Goal: Information Seeking & Learning: Find specific fact

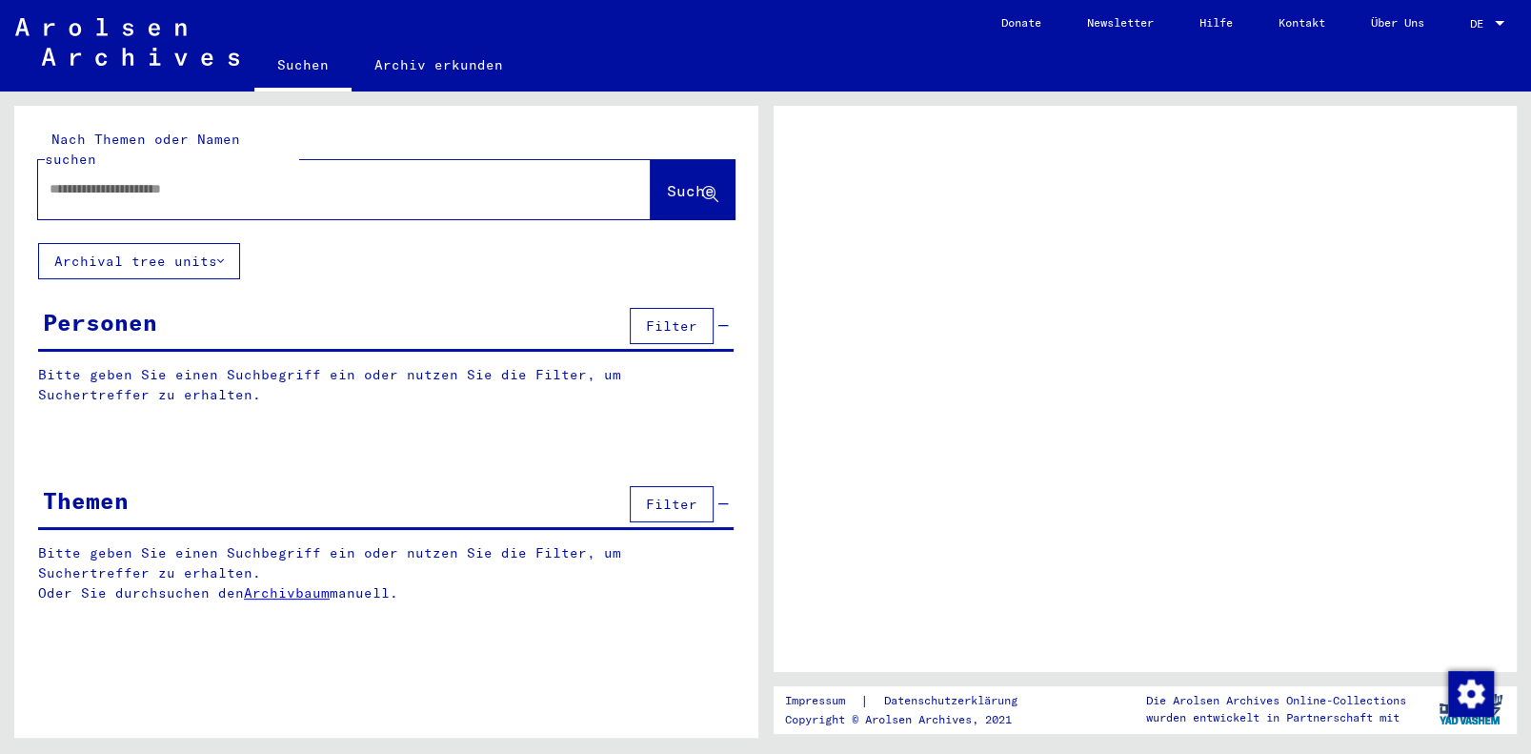
click at [90, 179] on input "text" at bounding box center [327, 189] width 555 height 20
paste input "**********"
type input "**********"
drag, startPoint x: 665, startPoint y: 163, endPoint x: 1367, endPoint y: 389, distance: 737.6
click at [667, 181] on span "Suche" at bounding box center [691, 190] width 48 height 19
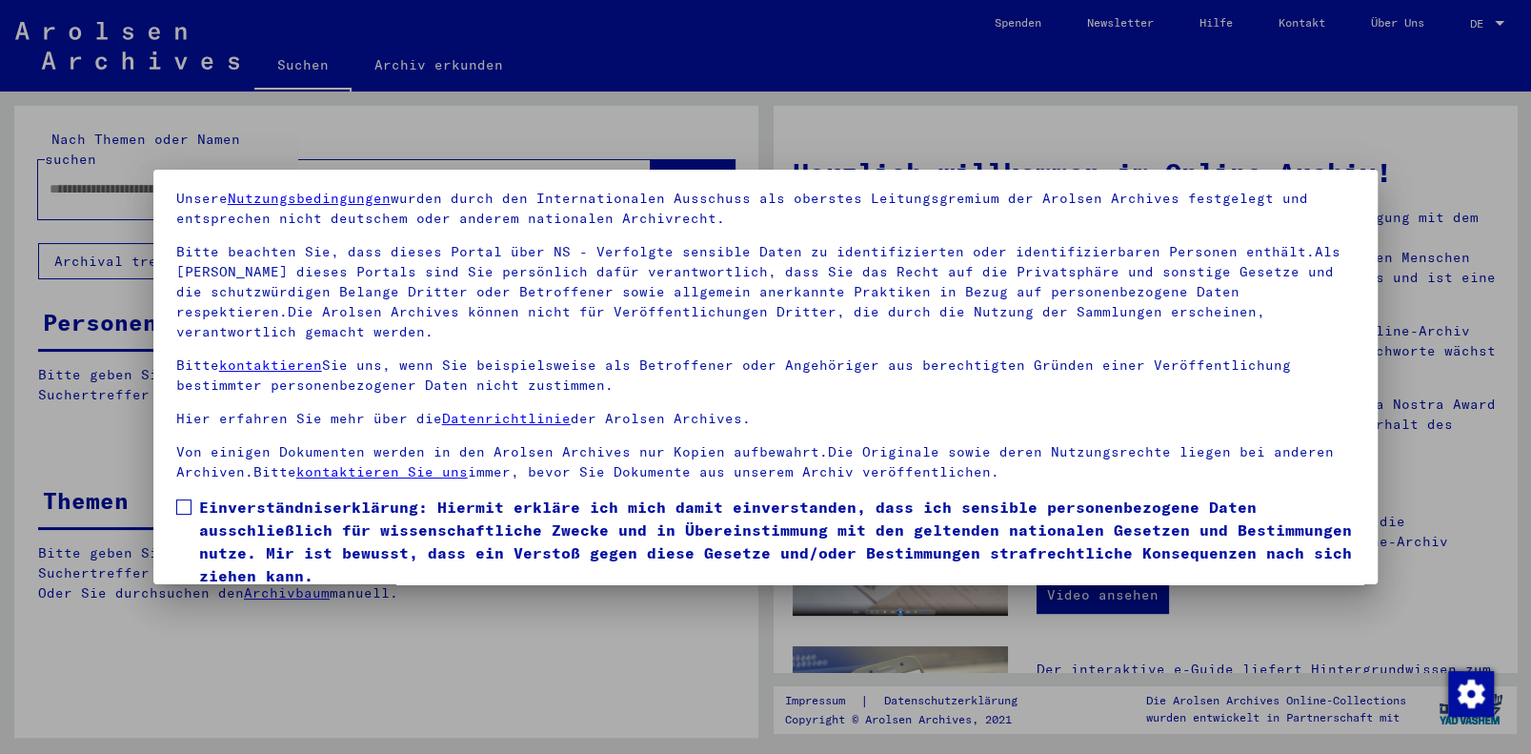
scroll to position [137, 0]
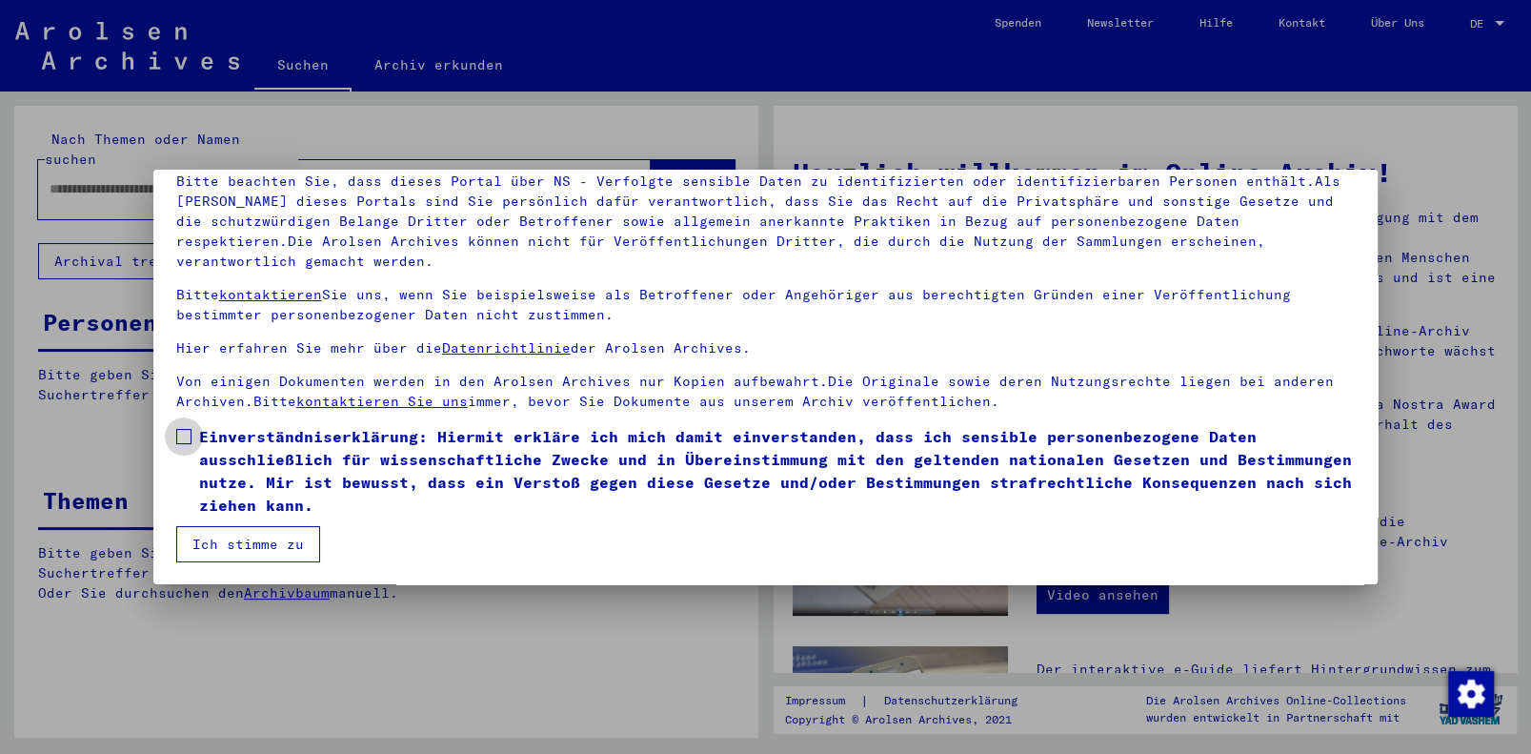
drag, startPoint x: 182, startPoint y: 433, endPoint x: 189, endPoint y: 490, distance: 56.6
click at [181, 433] on span at bounding box center [183, 436] width 15 height 15
click at [229, 546] on button "Ich stimme zu" at bounding box center [248, 544] width 144 height 36
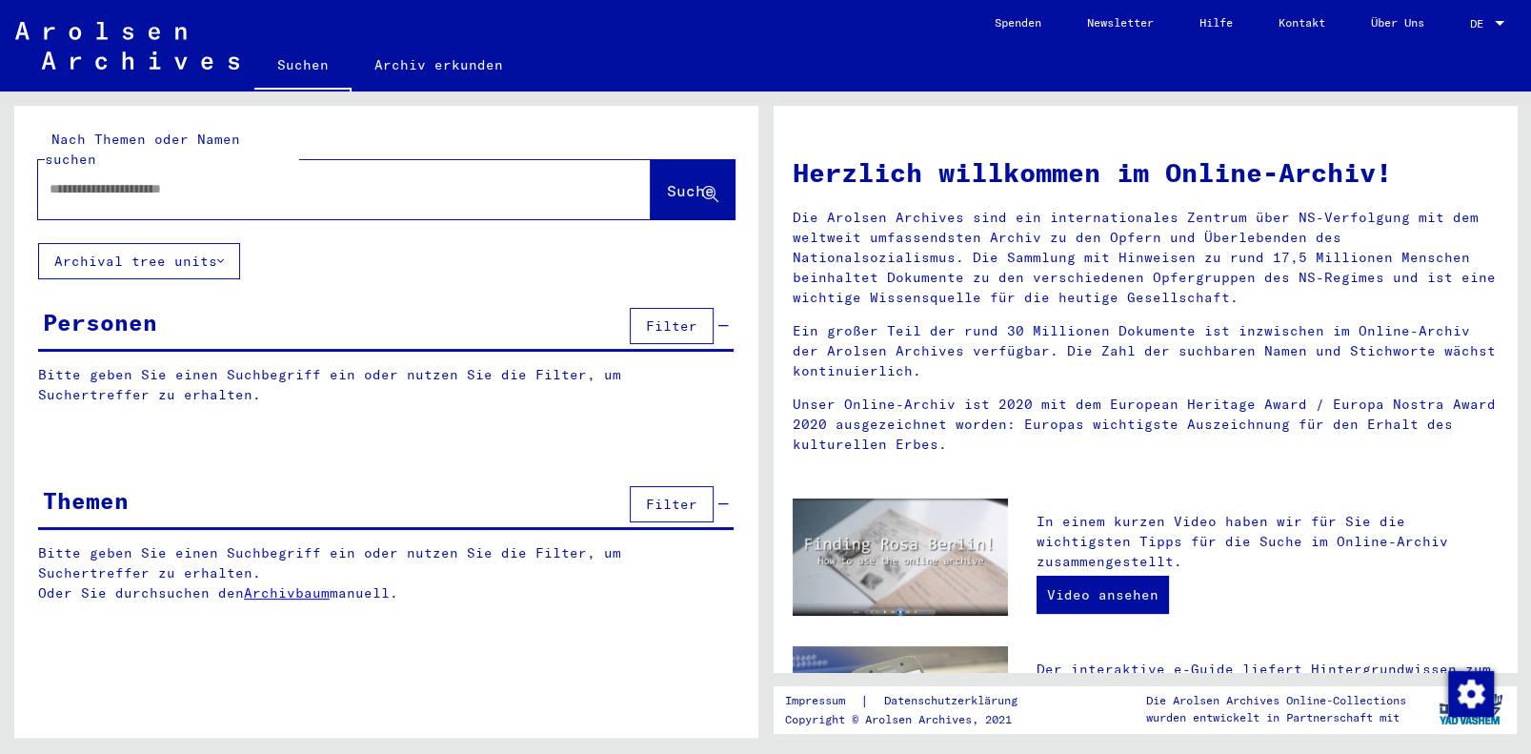
click at [117, 179] on input "text" at bounding box center [322, 189] width 544 height 20
click at [171, 179] on input "text" at bounding box center [322, 189] width 544 height 20
type input "**********"
click at [668, 181] on span "Suche" at bounding box center [691, 190] width 48 height 19
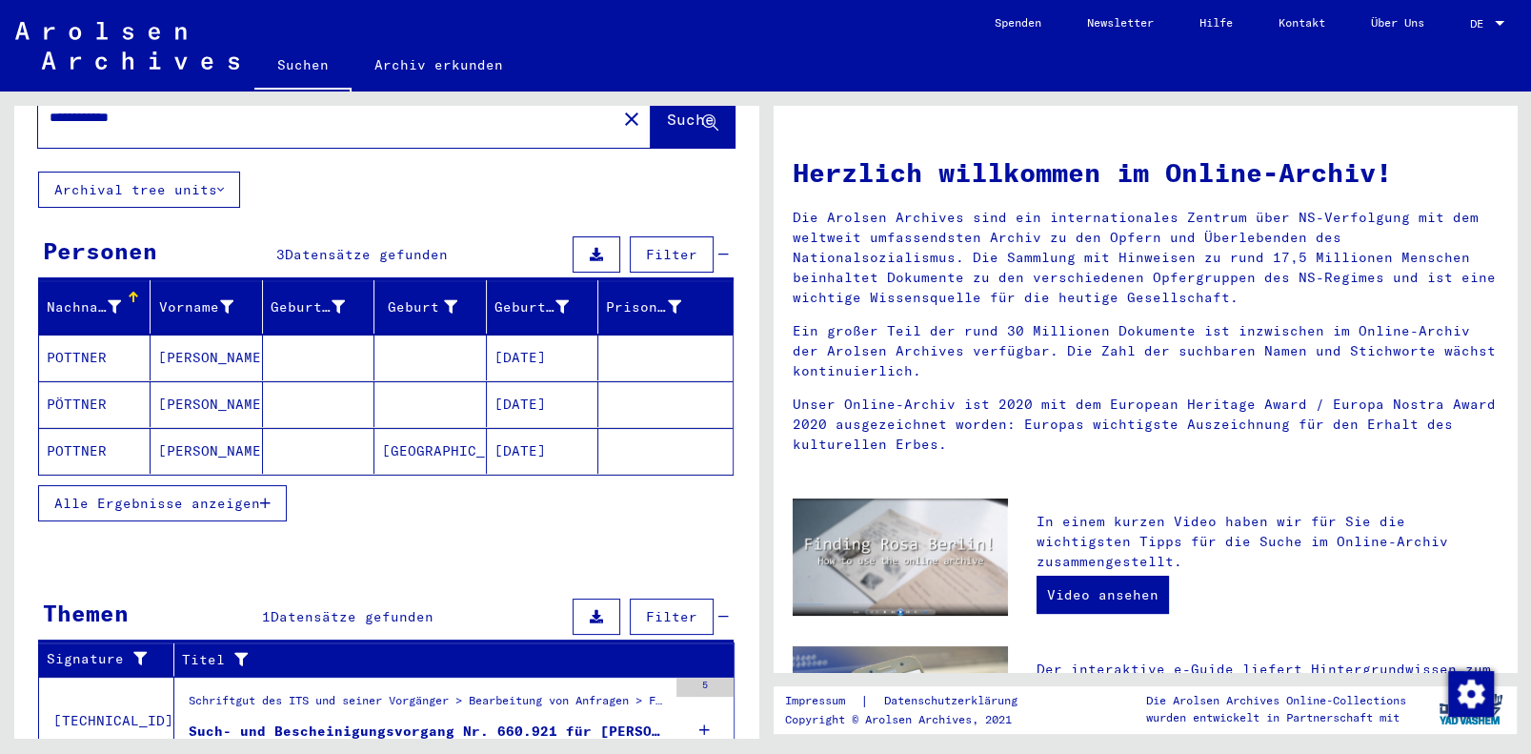
scroll to position [88, 0]
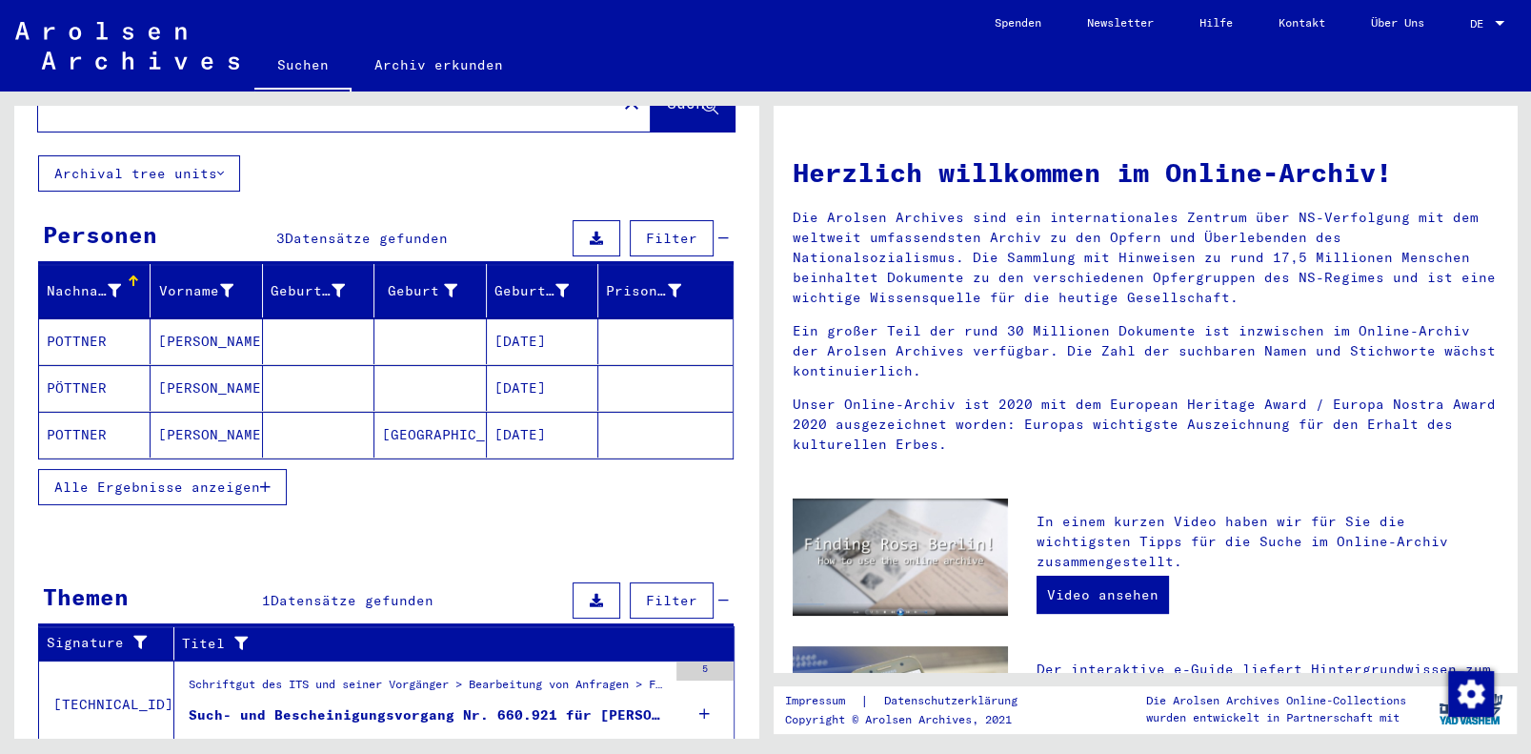
click at [136, 478] on span "Alle Ergebnisse anzeigen" at bounding box center [157, 486] width 206 height 17
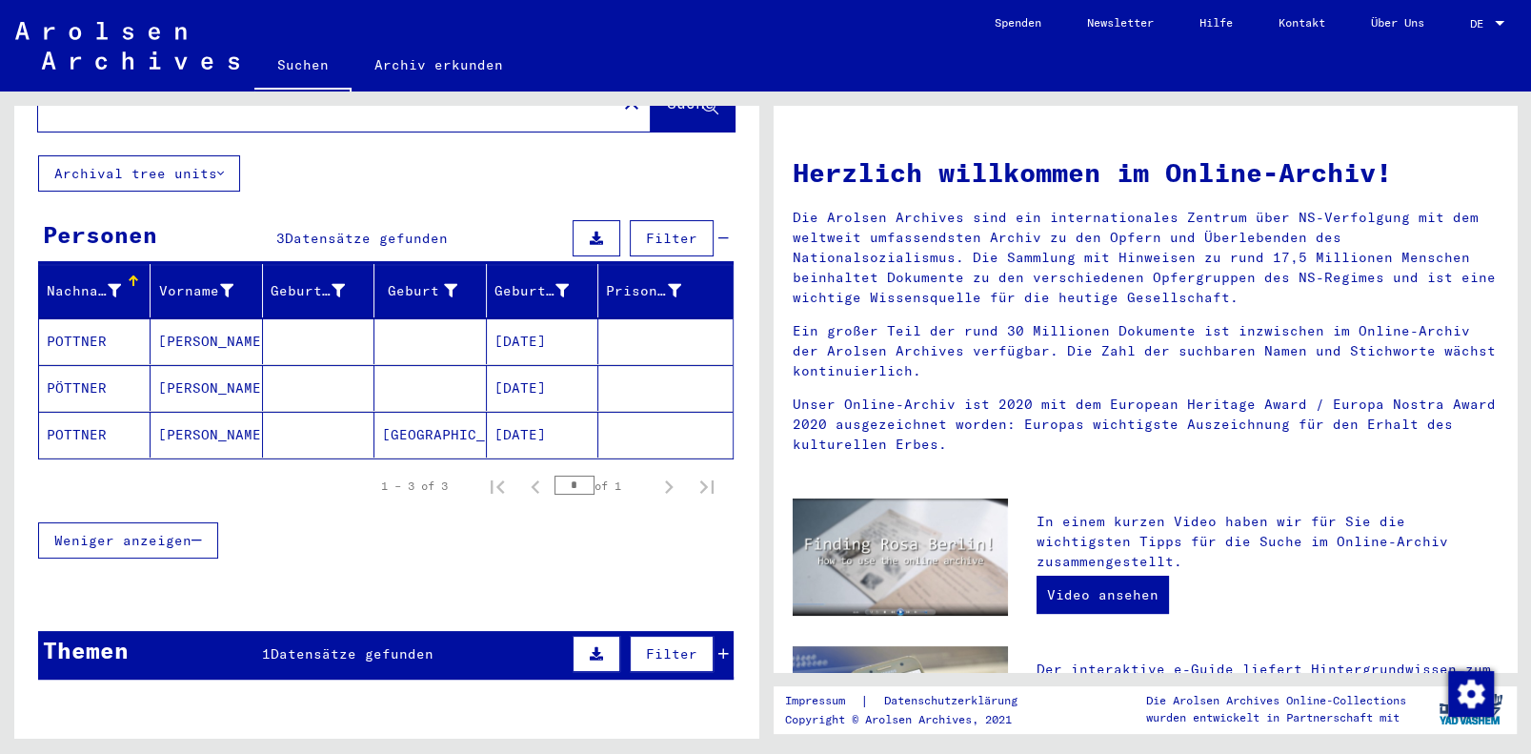
click at [68, 318] on mat-cell "POTTNER" at bounding box center [94, 341] width 111 height 46
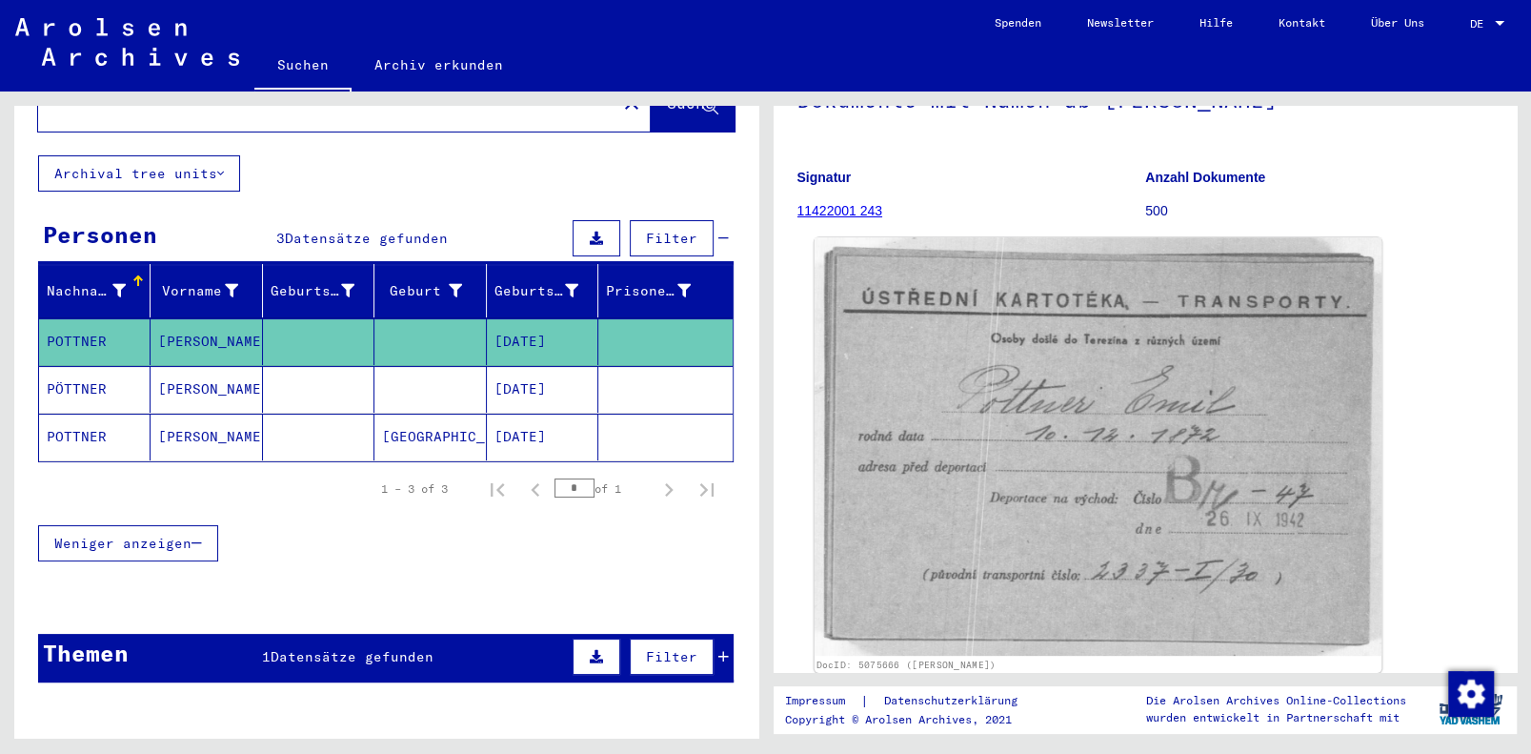
scroll to position [141, 0]
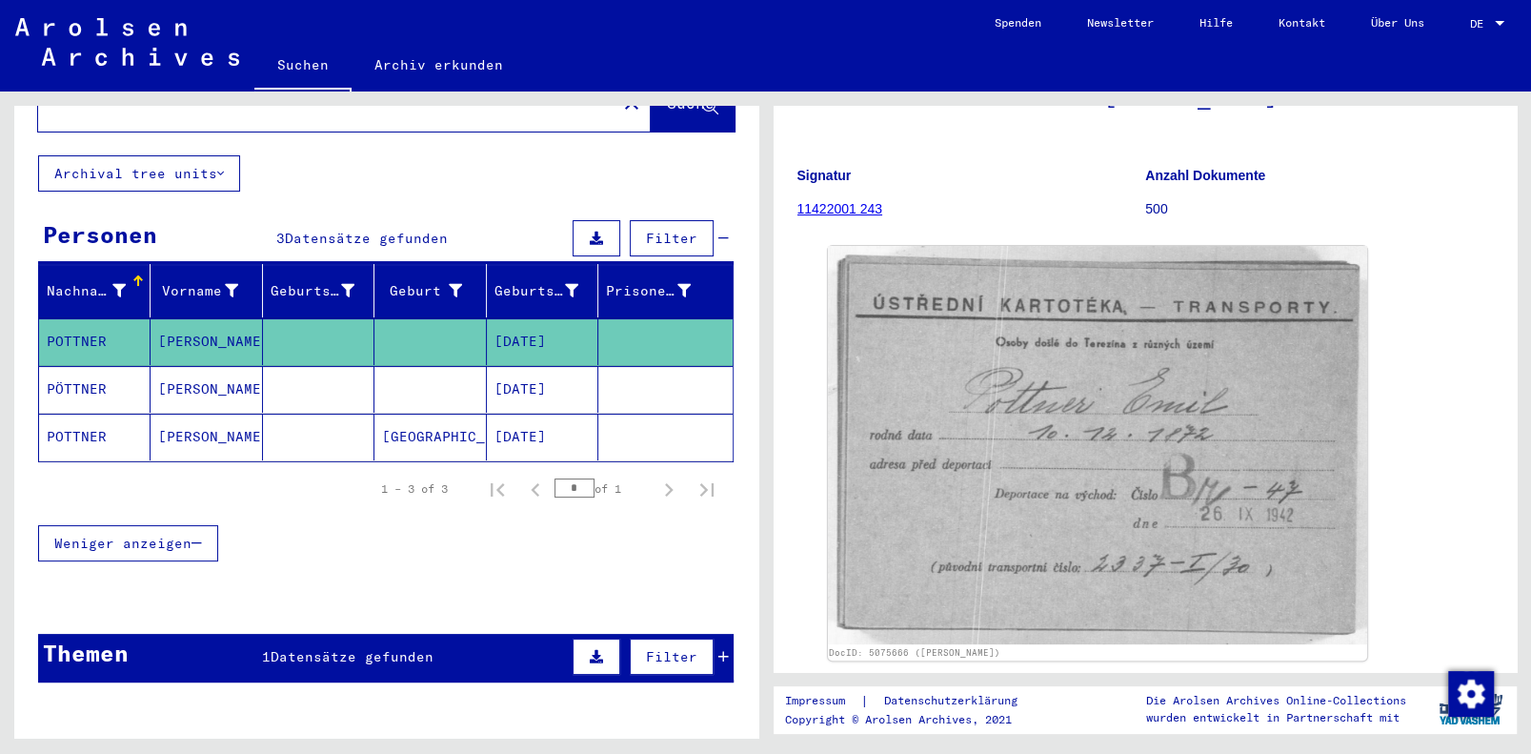
click at [69, 366] on mat-cell "PÖTTNER" at bounding box center [94, 389] width 111 height 47
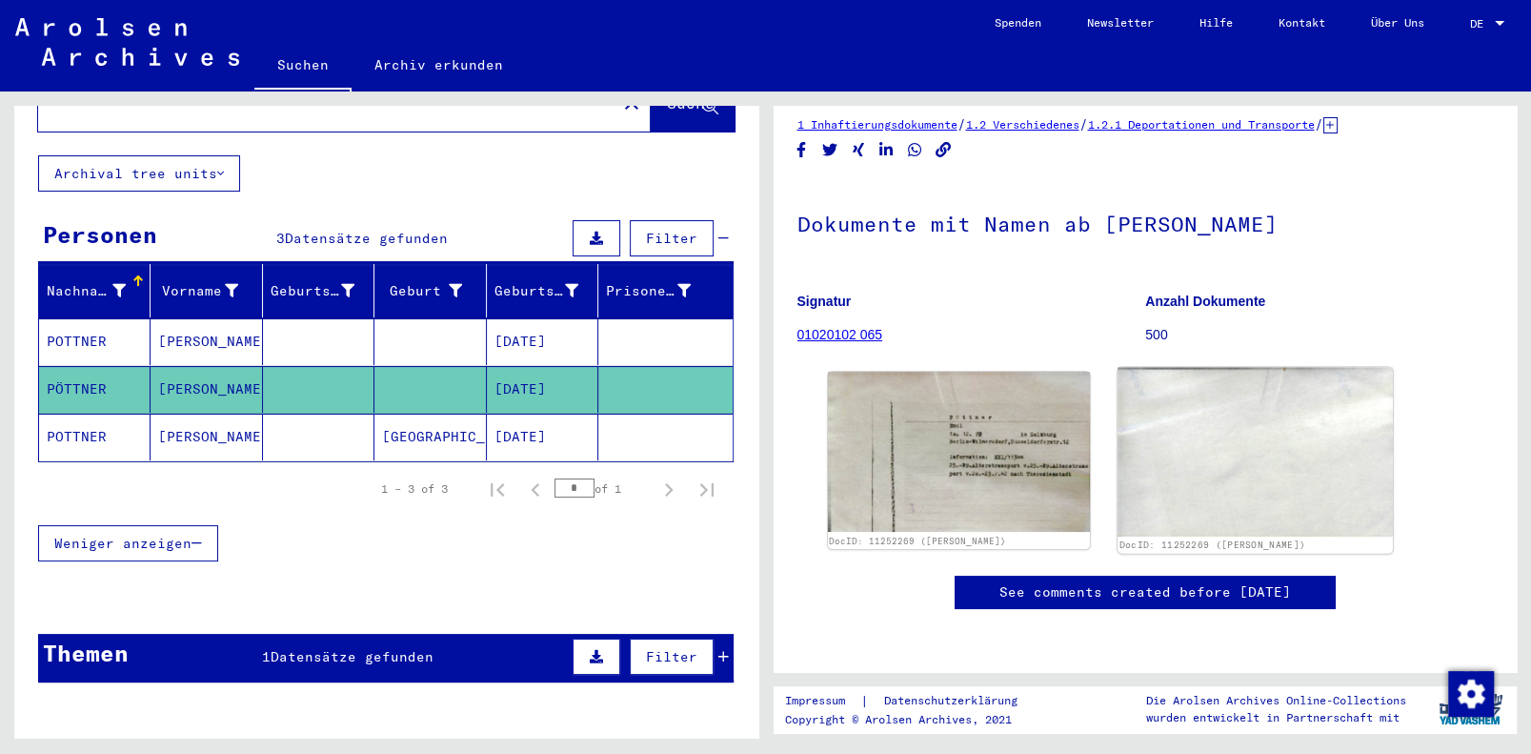
scroll to position [114, 0]
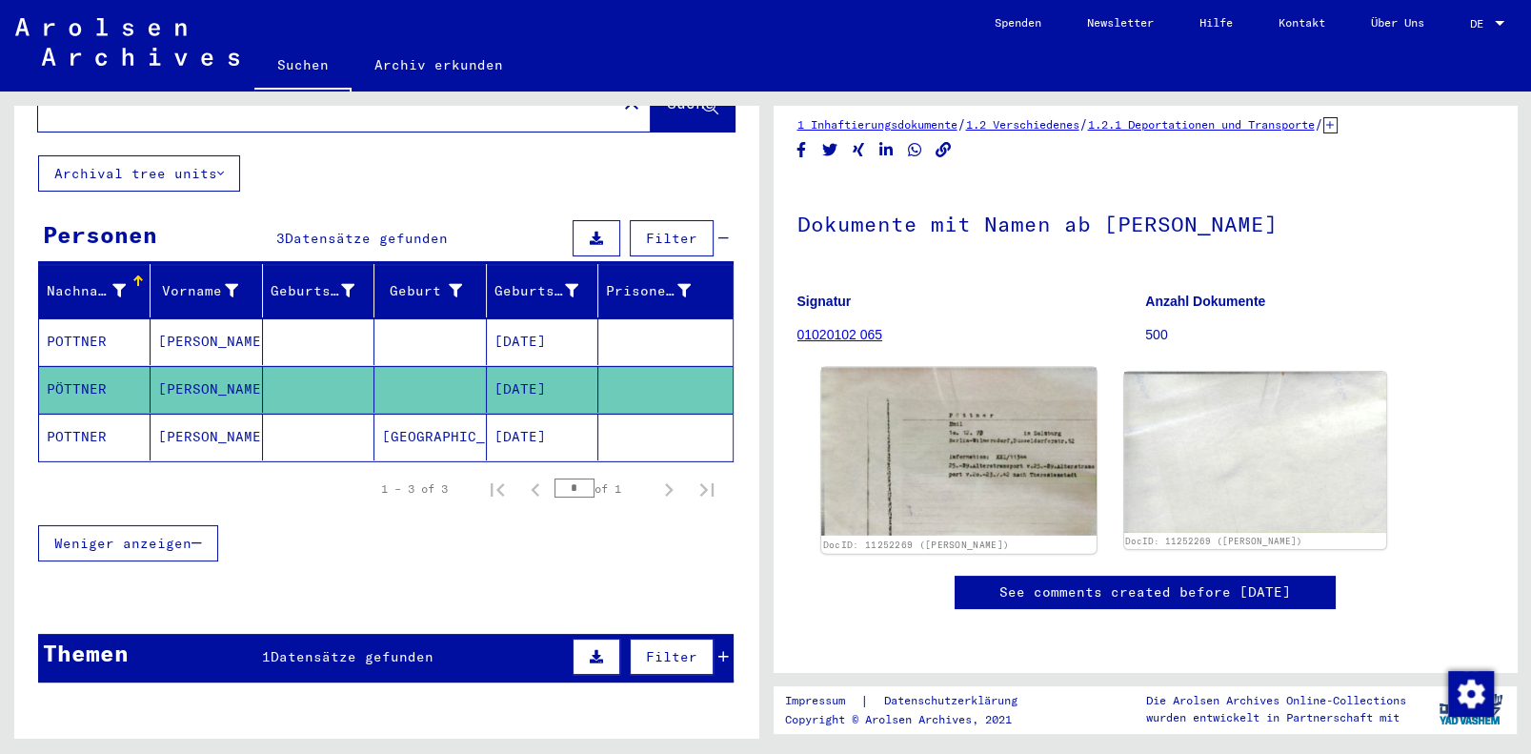
click at [963, 368] on img at bounding box center [958, 452] width 275 height 168
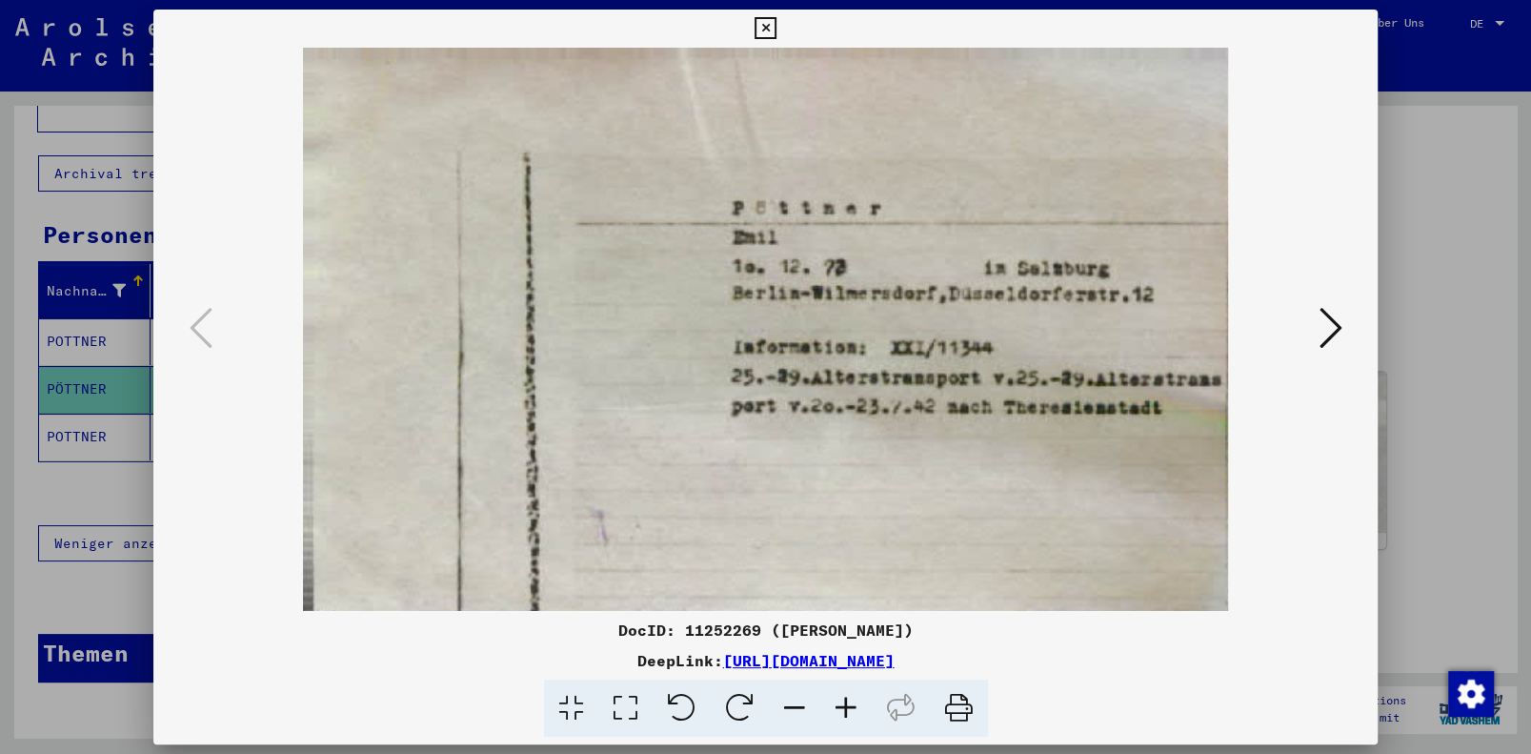
click at [770, 20] on icon at bounding box center [766, 28] width 22 height 23
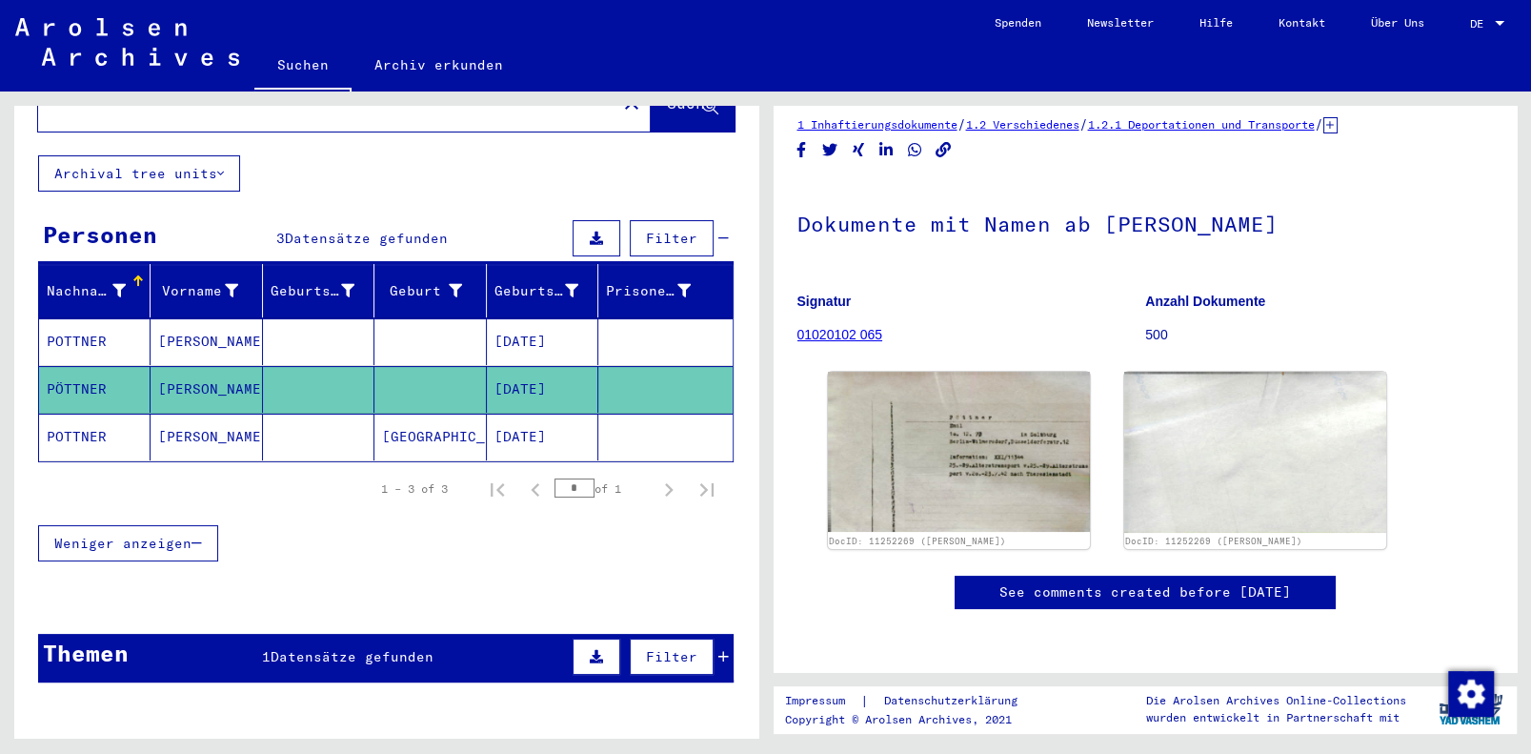
click at [62, 417] on mat-cell "POTTNER" at bounding box center [94, 436] width 111 height 47
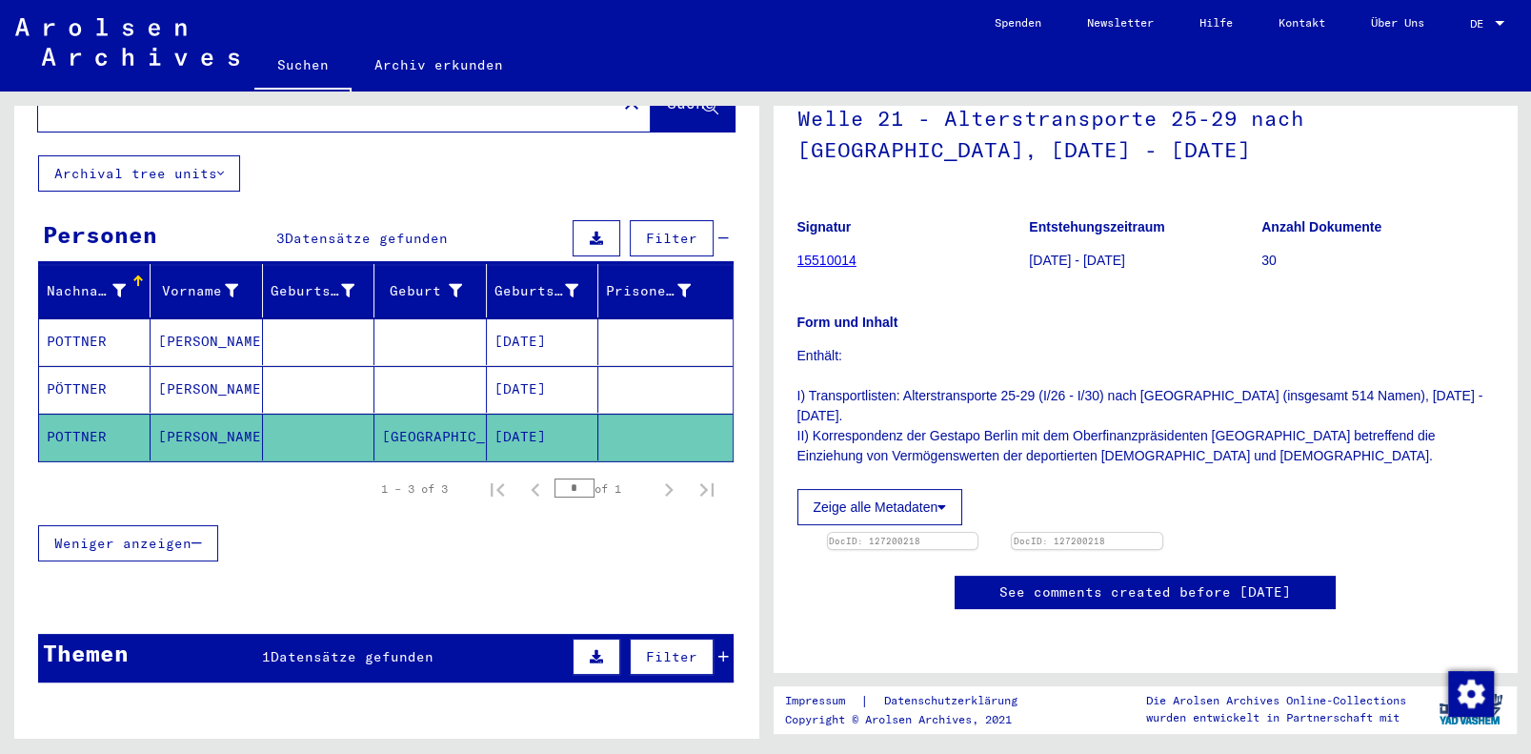
scroll to position [273, 0]
click at [907, 533] on img at bounding box center [903, 533] width 158 height 0
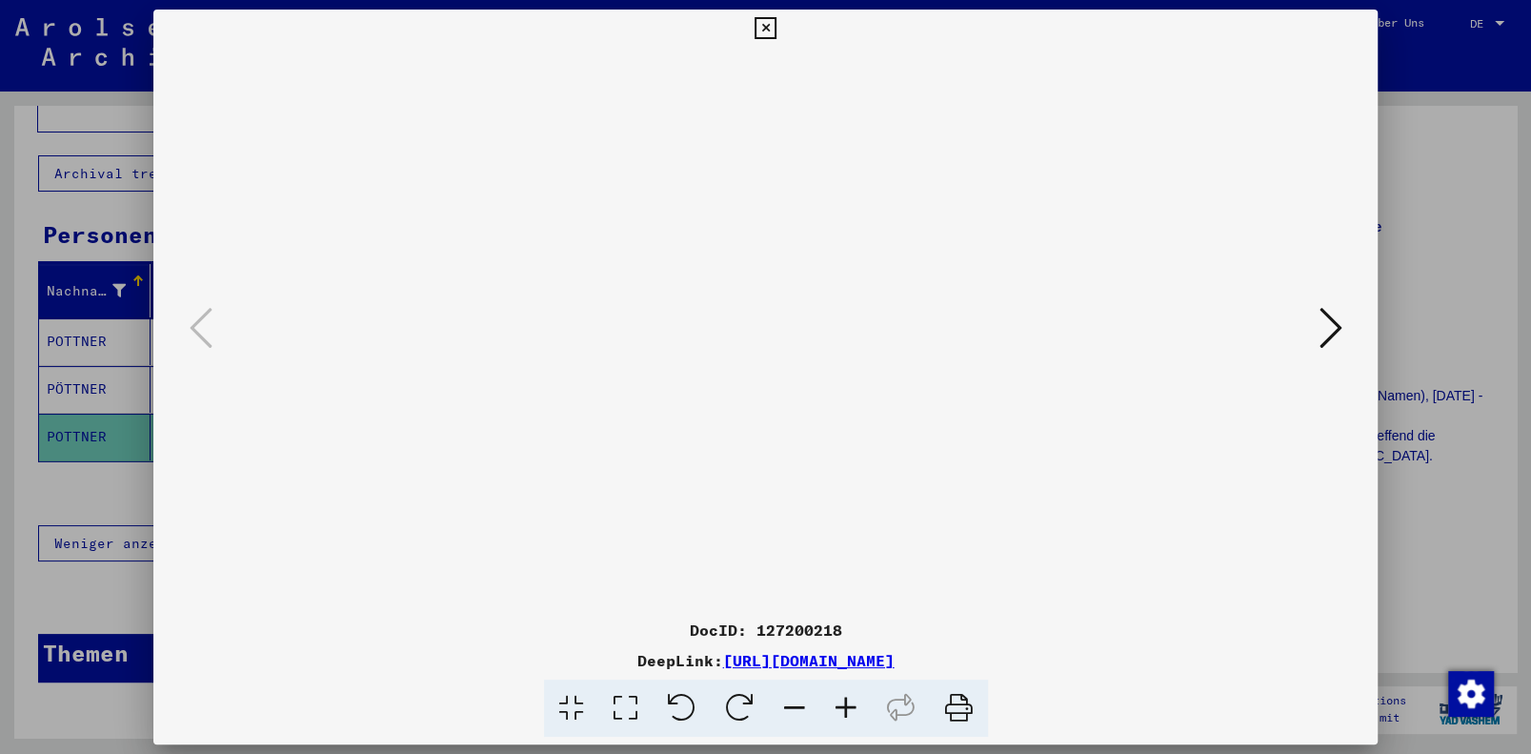
click at [850, 706] on icon at bounding box center [845, 708] width 51 height 58
click at [848, 706] on icon at bounding box center [845, 708] width 51 height 58
click at [846, 706] on icon at bounding box center [845, 708] width 51 height 58
click at [845, 706] on icon at bounding box center [845, 708] width 51 height 58
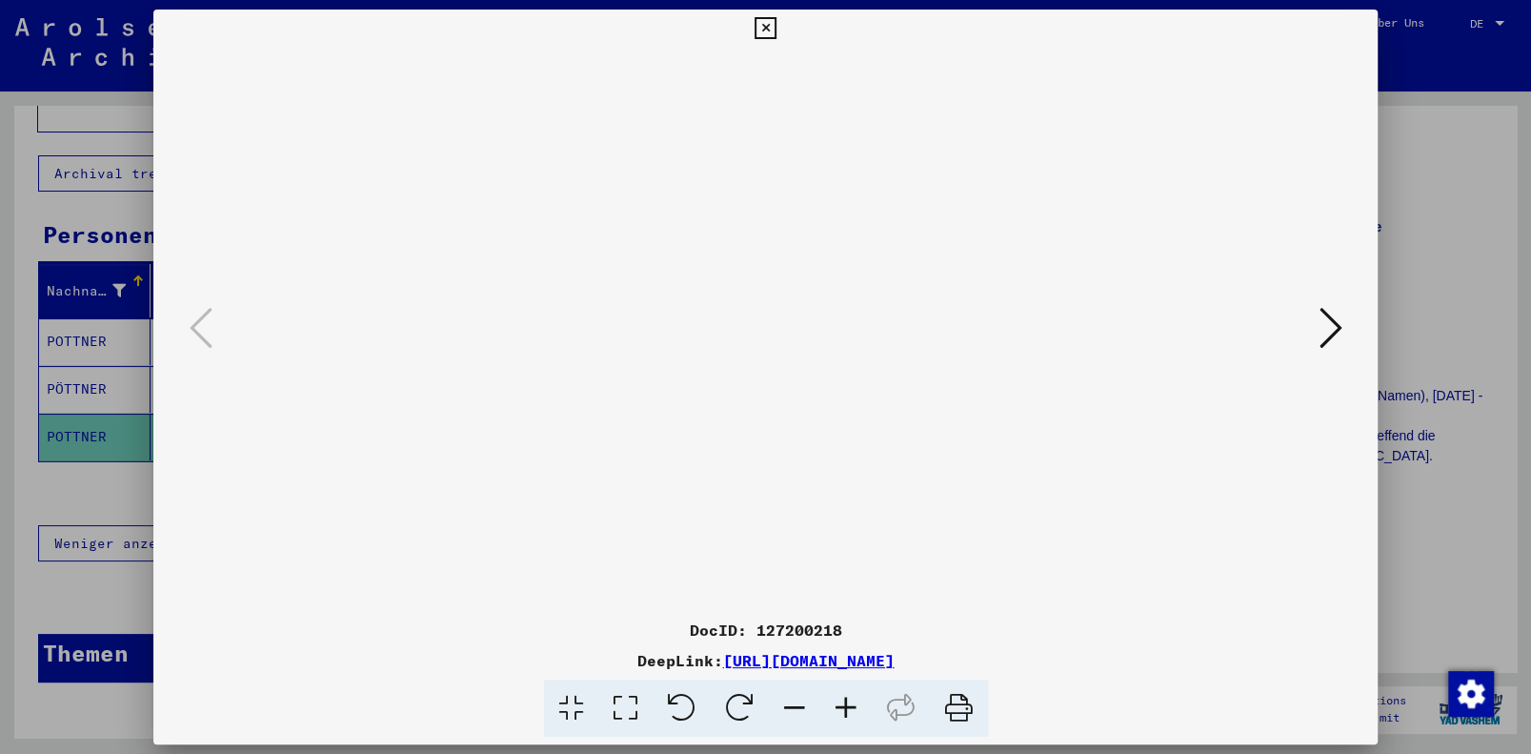
click at [845, 706] on icon at bounding box center [845, 708] width 51 height 58
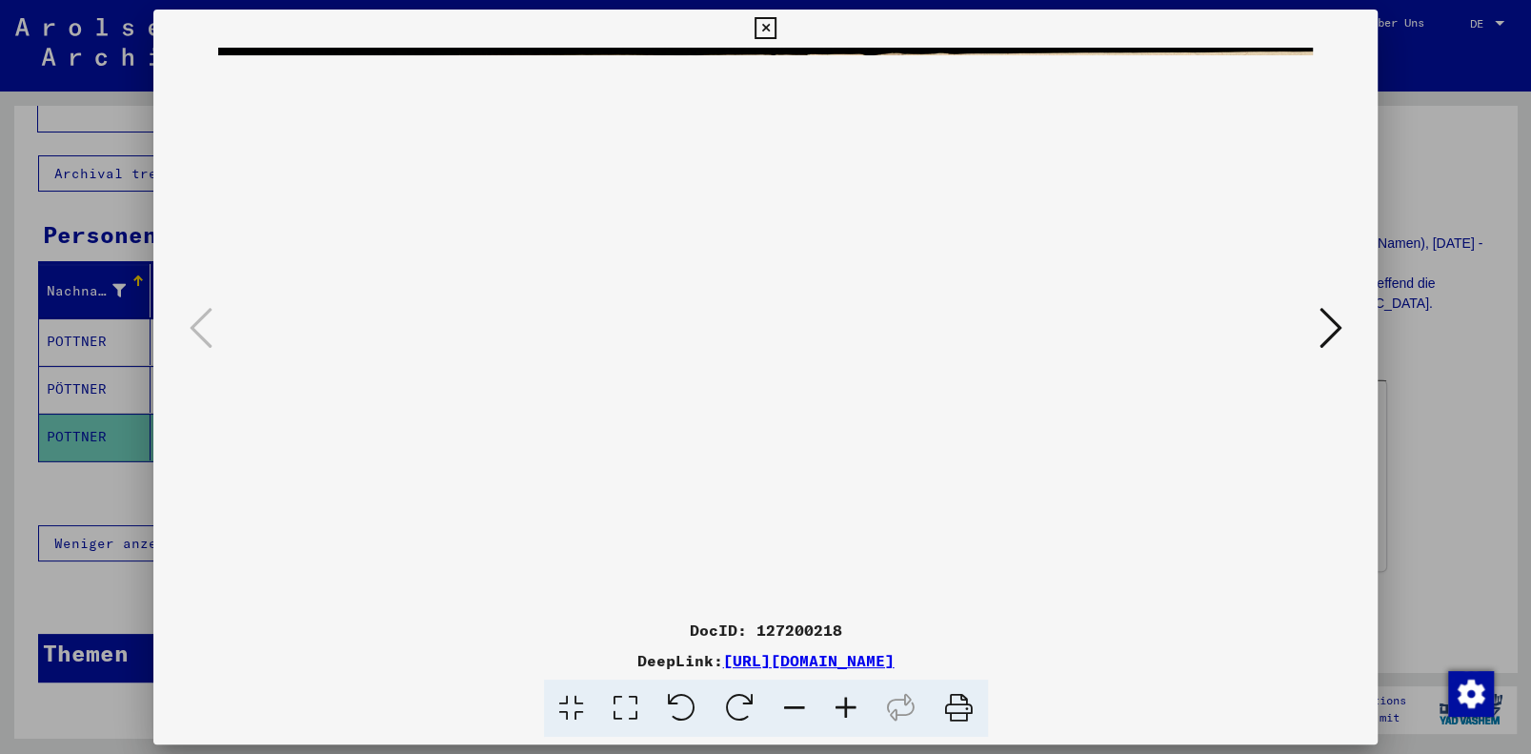
click at [845, 706] on icon at bounding box center [845, 708] width 51 height 58
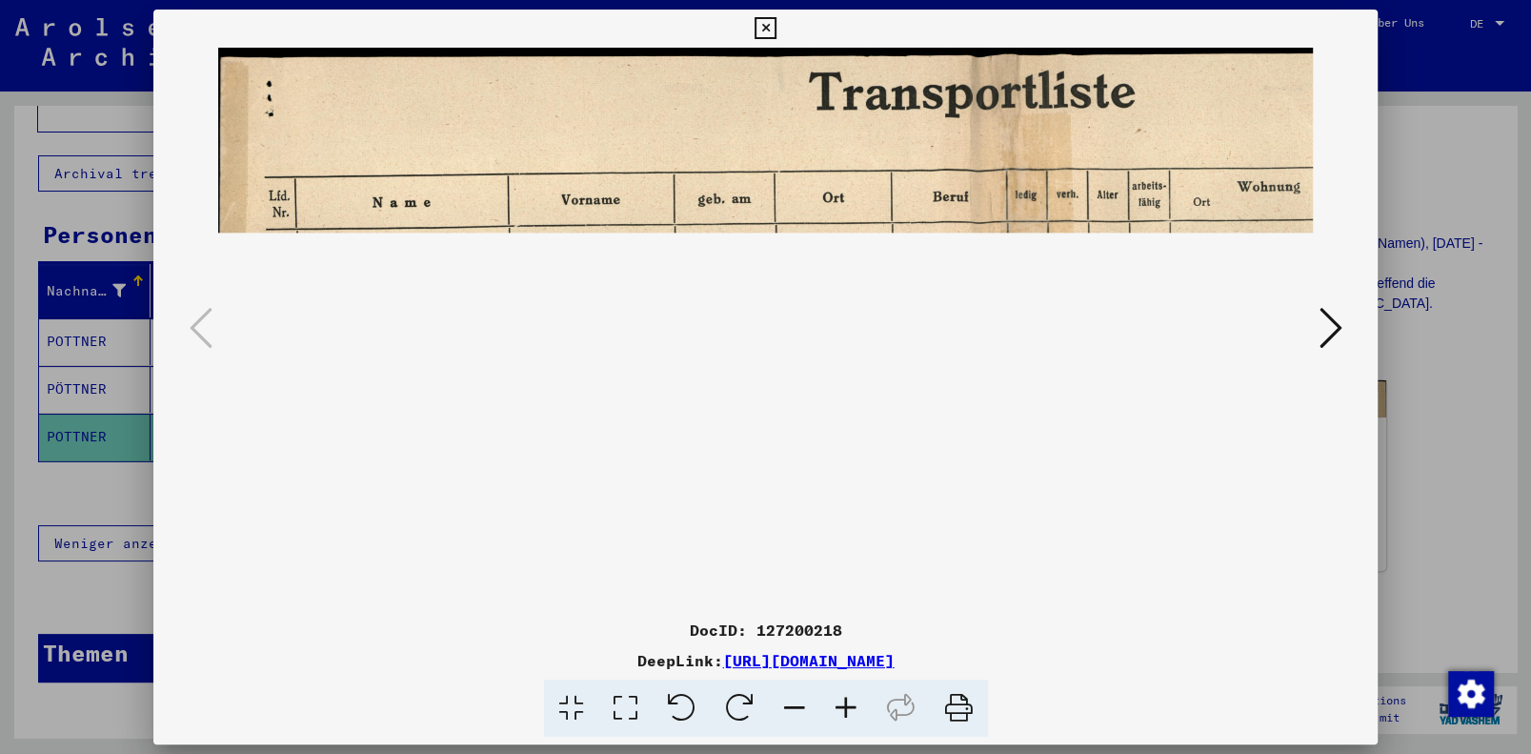
click at [845, 706] on icon at bounding box center [845, 708] width 51 height 58
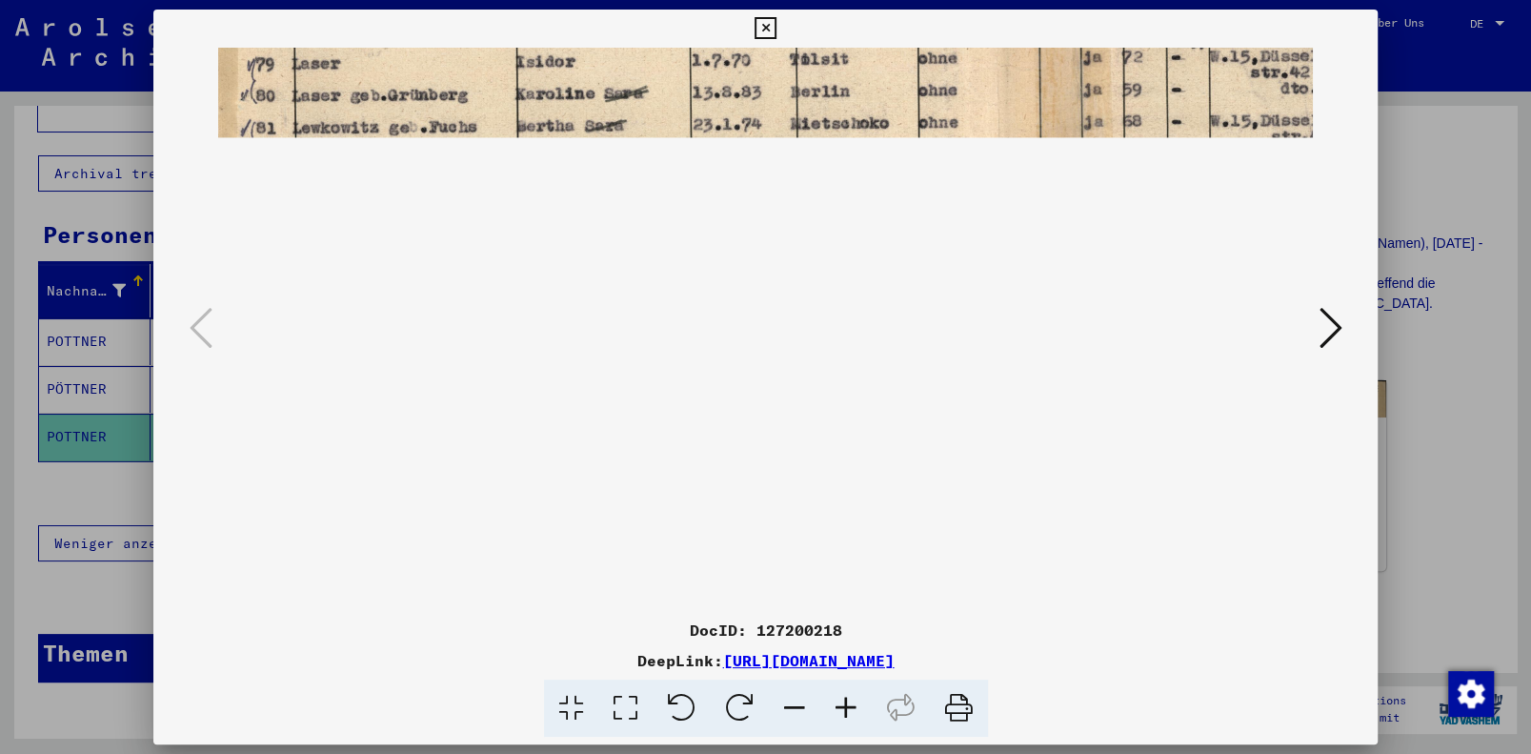
drag, startPoint x: 833, startPoint y: 447, endPoint x: 830, endPoint y: 225, distance: 222.0
click at [830, 225] on img at bounding box center [991, 263] width 1560 height 1039
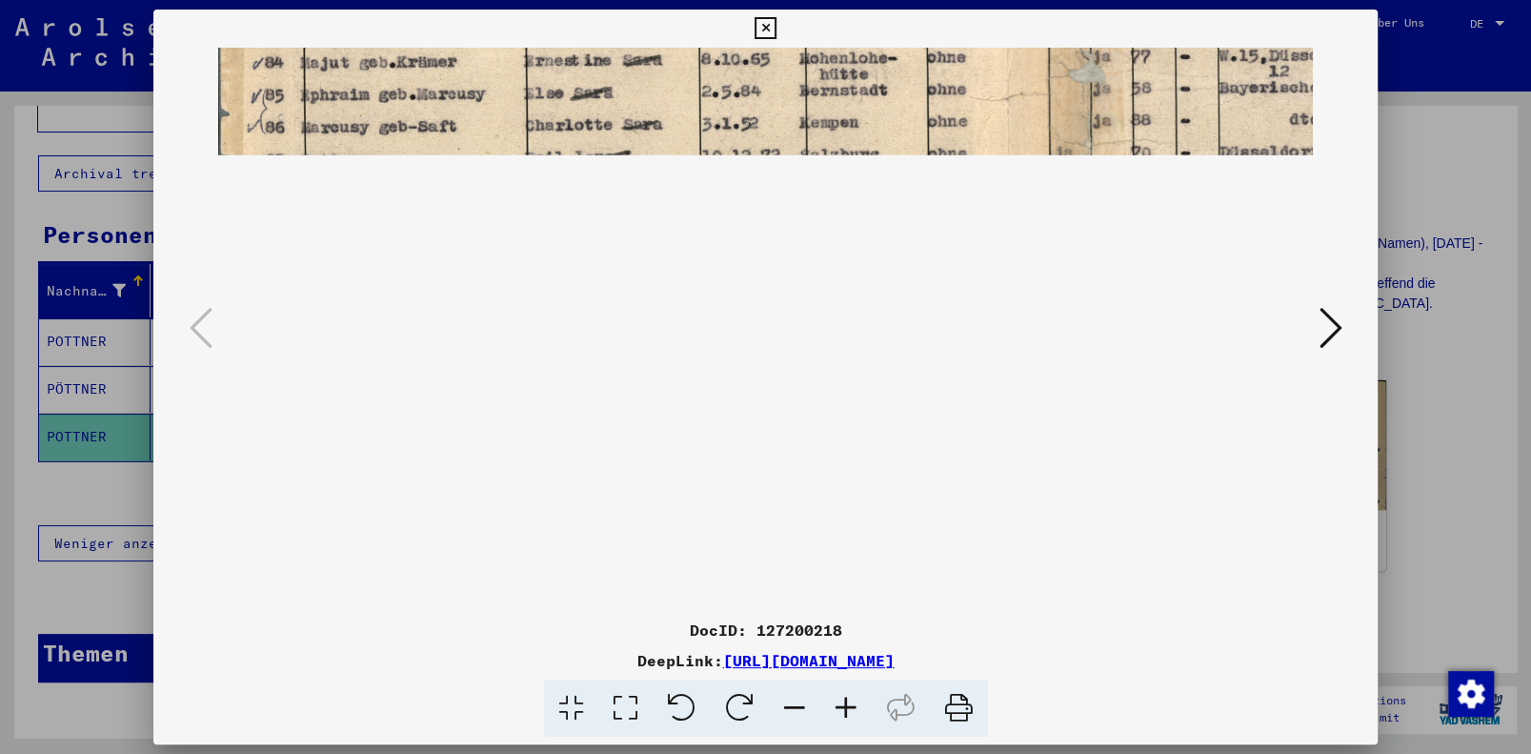
scroll to position [475, 0]
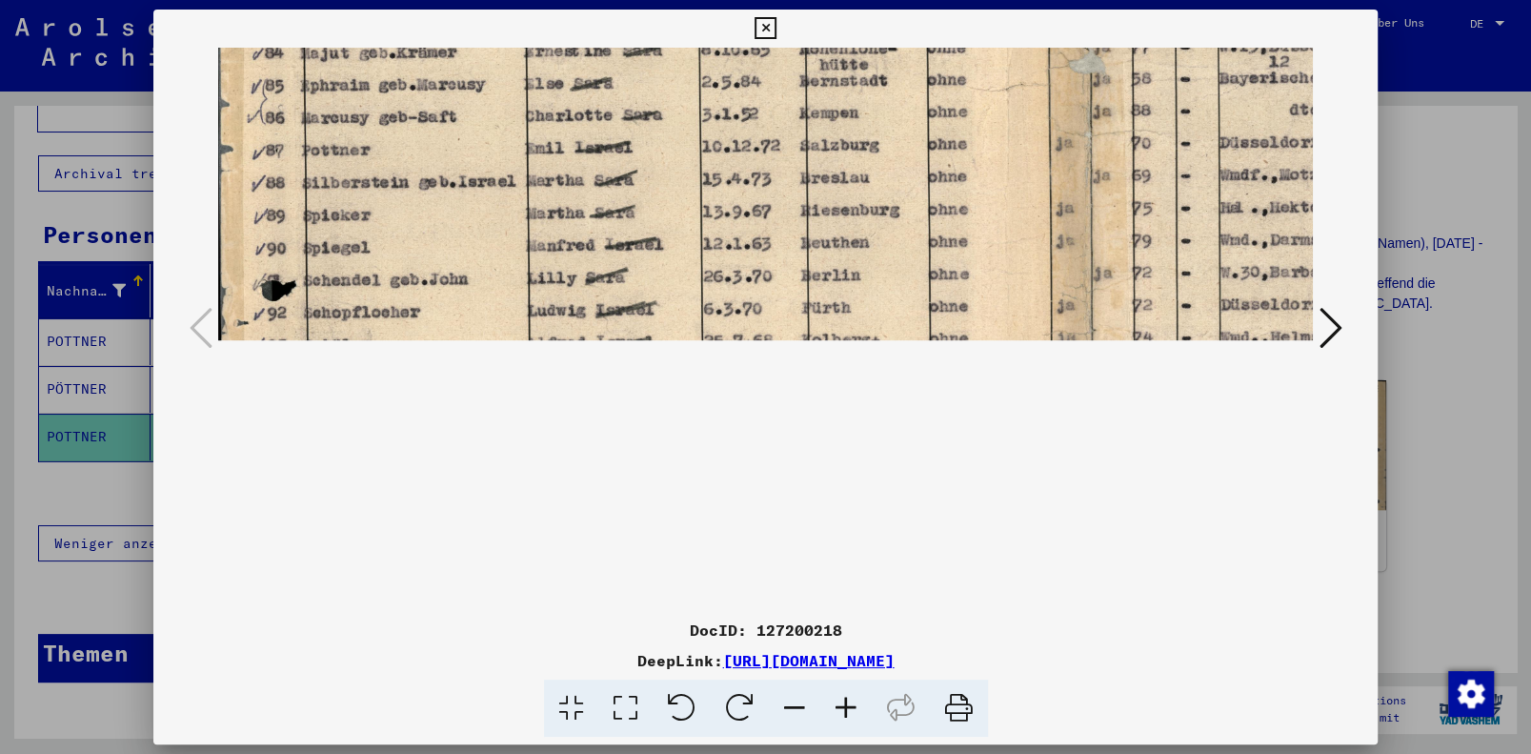
drag, startPoint x: 779, startPoint y: 422, endPoint x: 796, endPoint y: 274, distance: 148.7
click at [796, 274] on img at bounding box center [998, 91] width 1560 height 1039
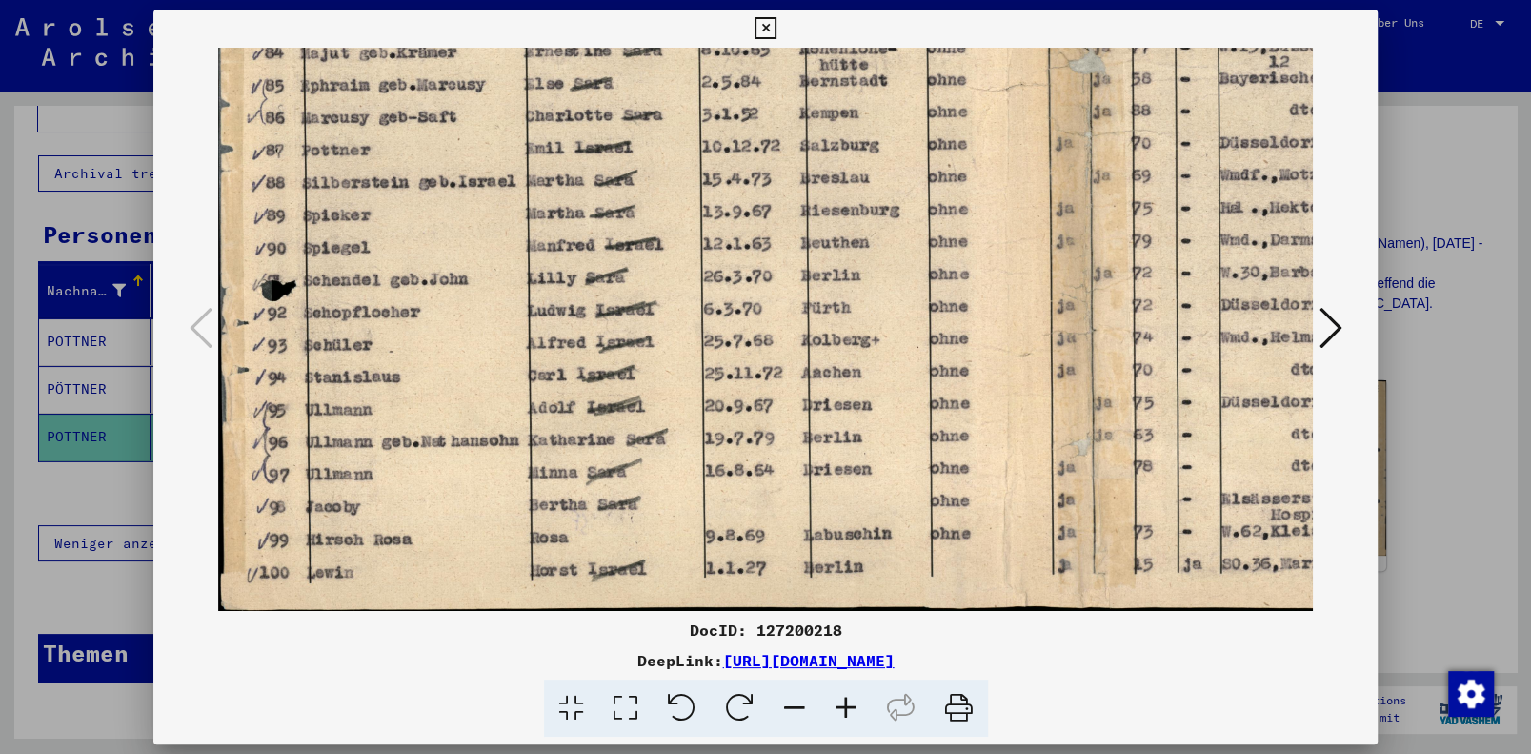
drag, startPoint x: 726, startPoint y: 536, endPoint x: 743, endPoint y: 459, distance: 79.1
click at [743, 459] on img at bounding box center [998, 91] width 1560 height 1039
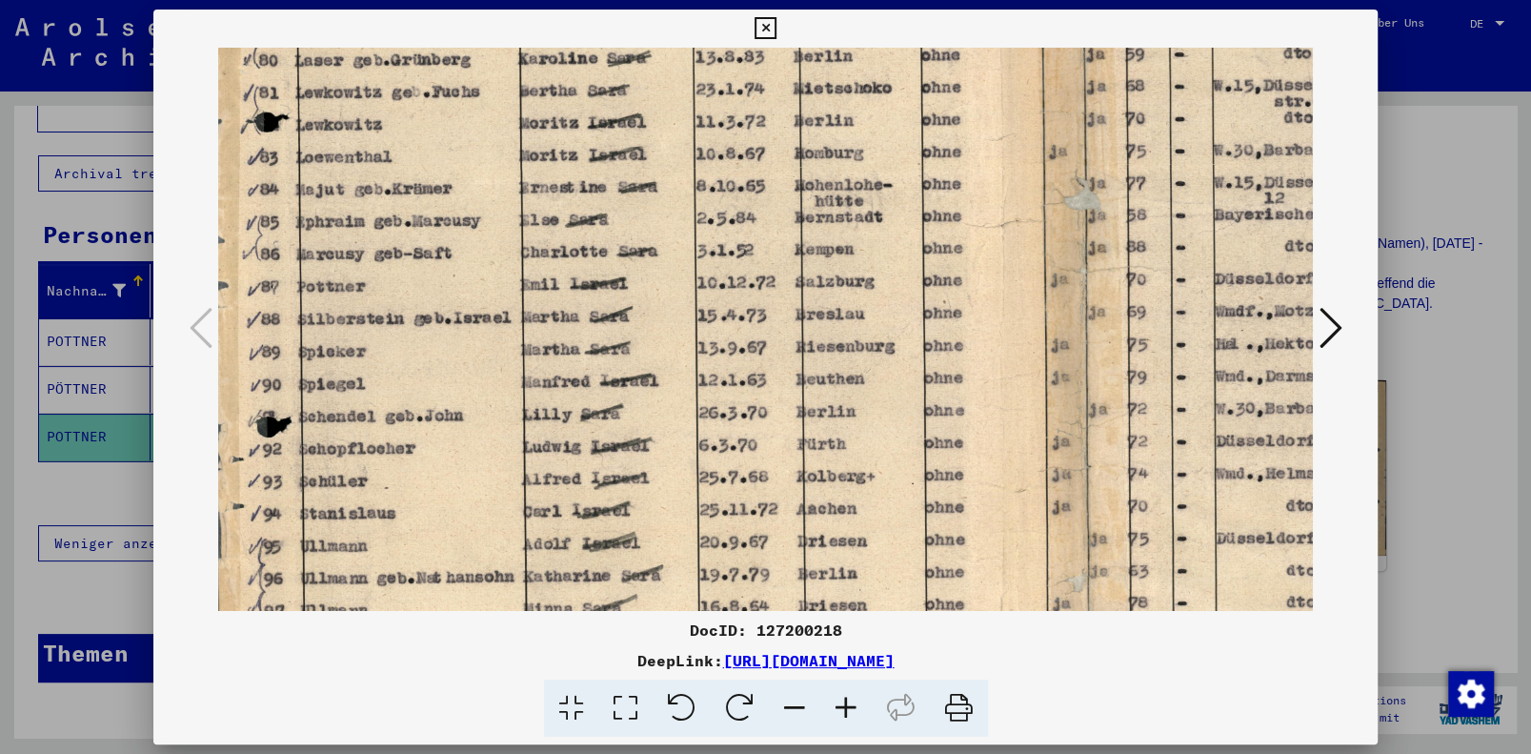
scroll to position [338, 6]
drag, startPoint x: 744, startPoint y: 400, endPoint x: 736, endPoint y: 552, distance: 151.7
click at [736, 552] on img at bounding box center [992, 228] width 1560 height 1039
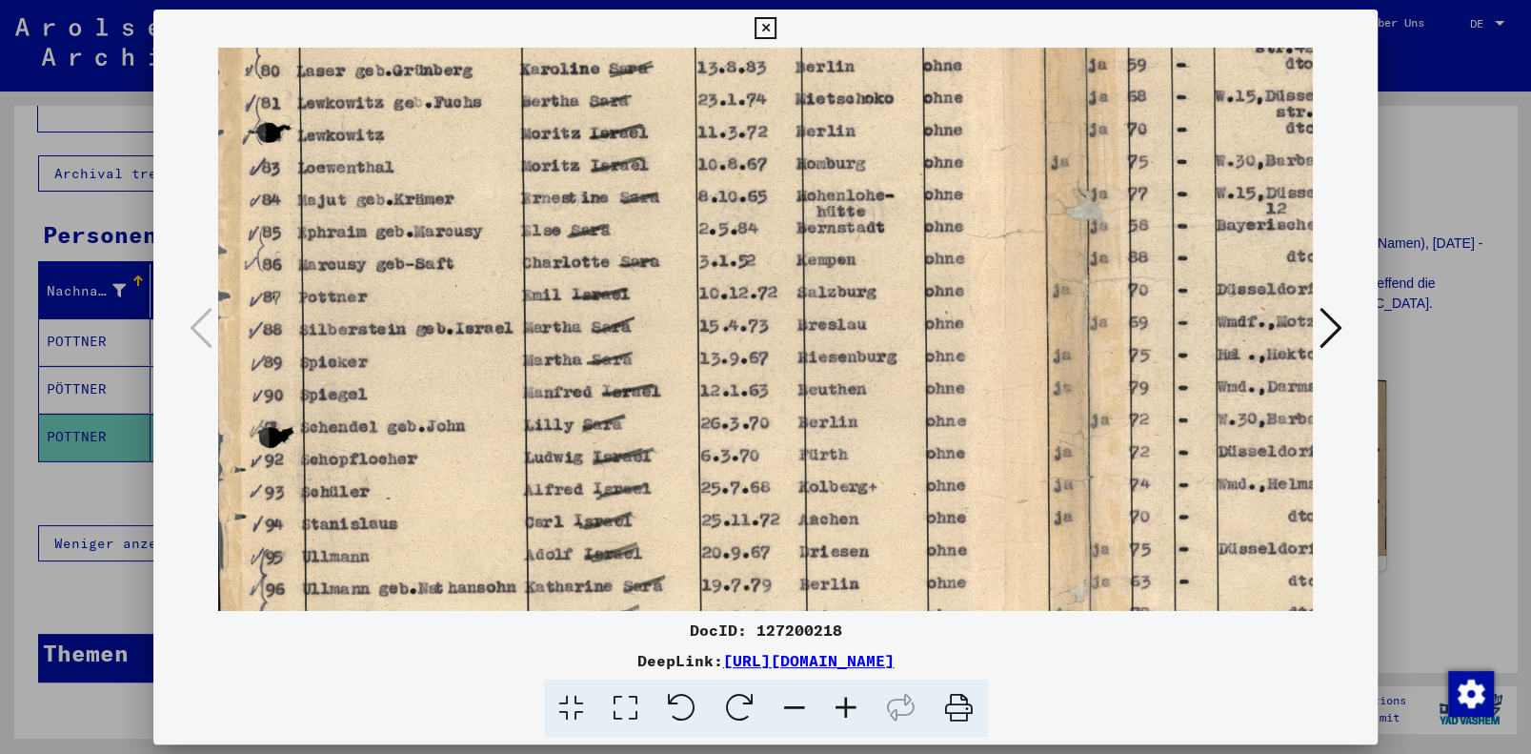
scroll to position [326, 2]
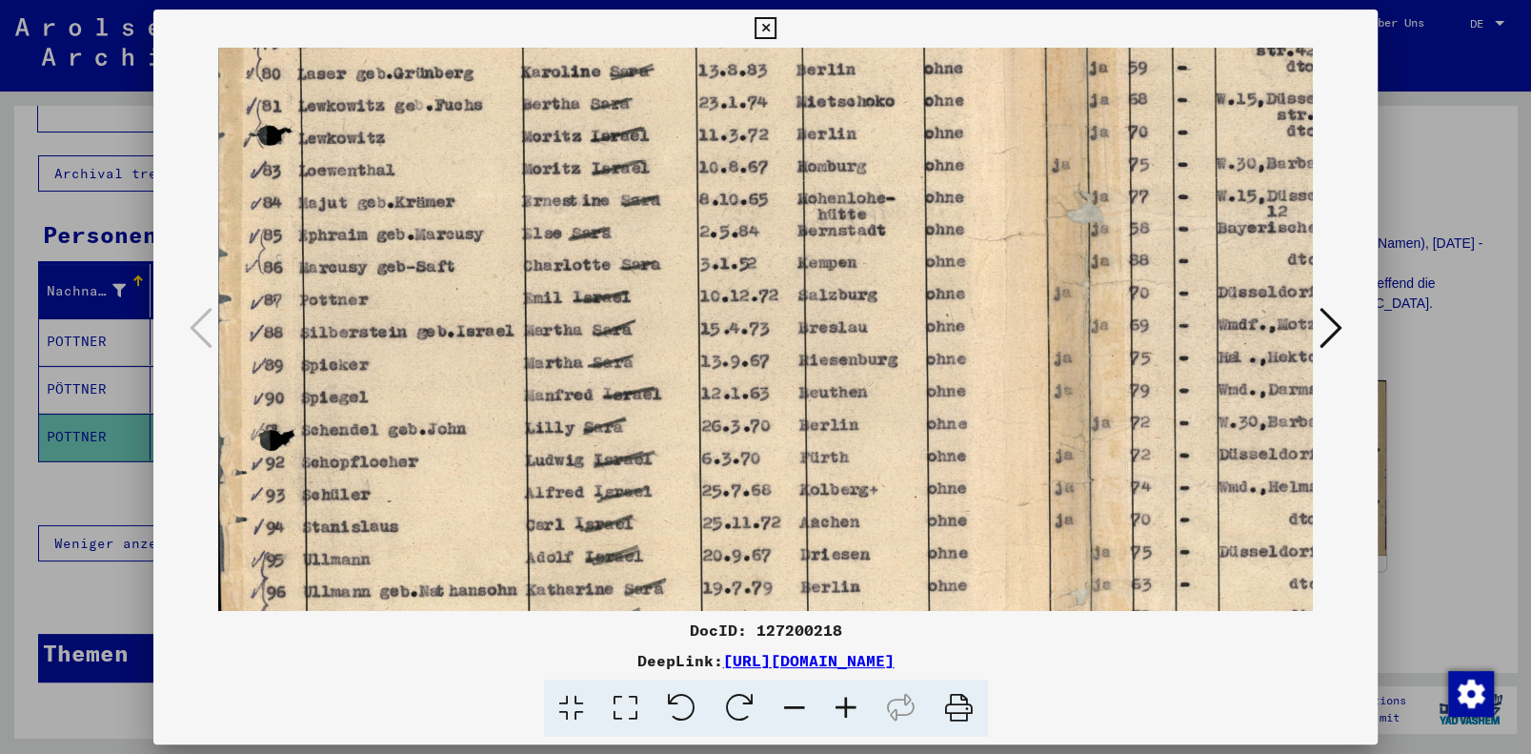
drag, startPoint x: 1034, startPoint y: 280, endPoint x: 1038, endPoint y: 295, distance: 16.0
click at [1038, 295] on img at bounding box center [996, 241] width 1560 height 1039
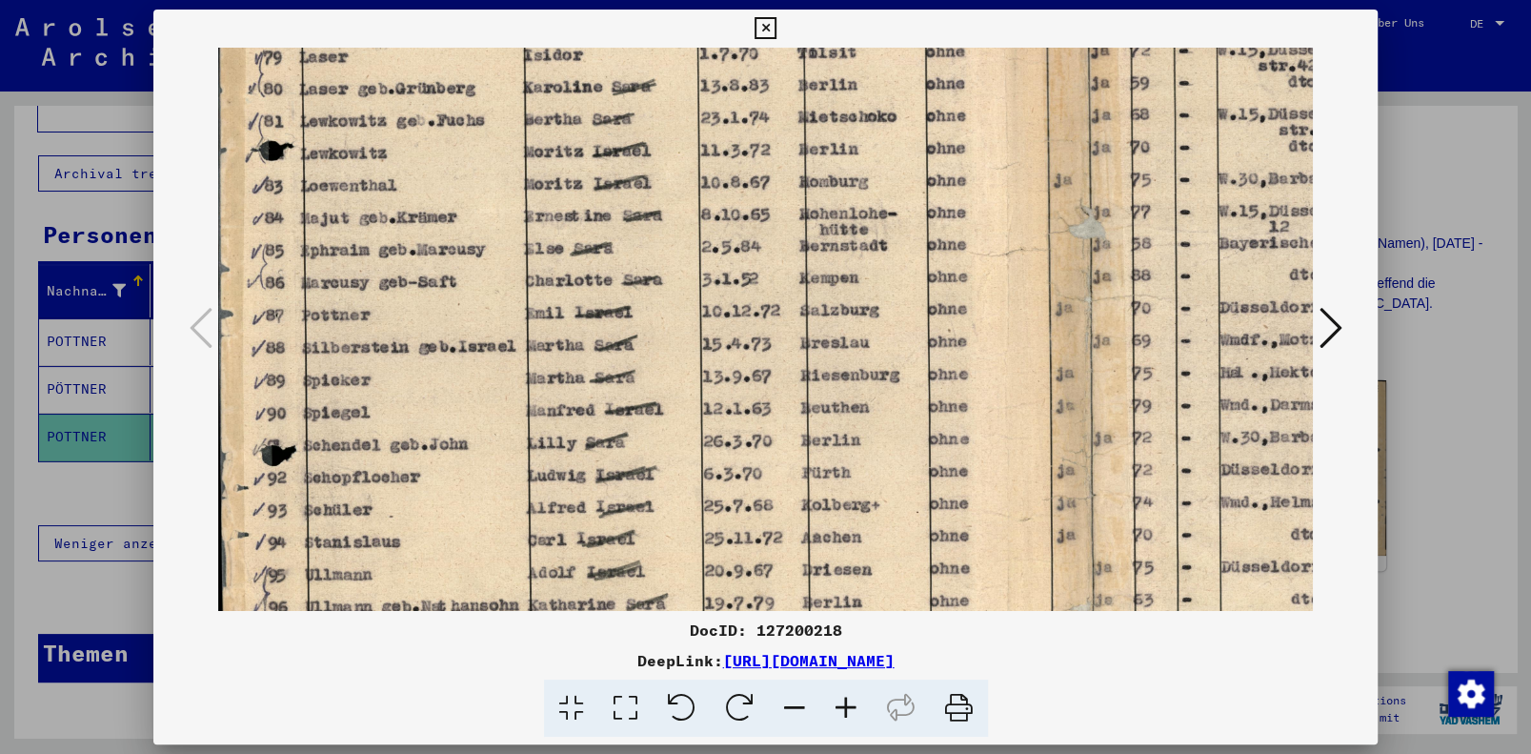
scroll to position [311, 0]
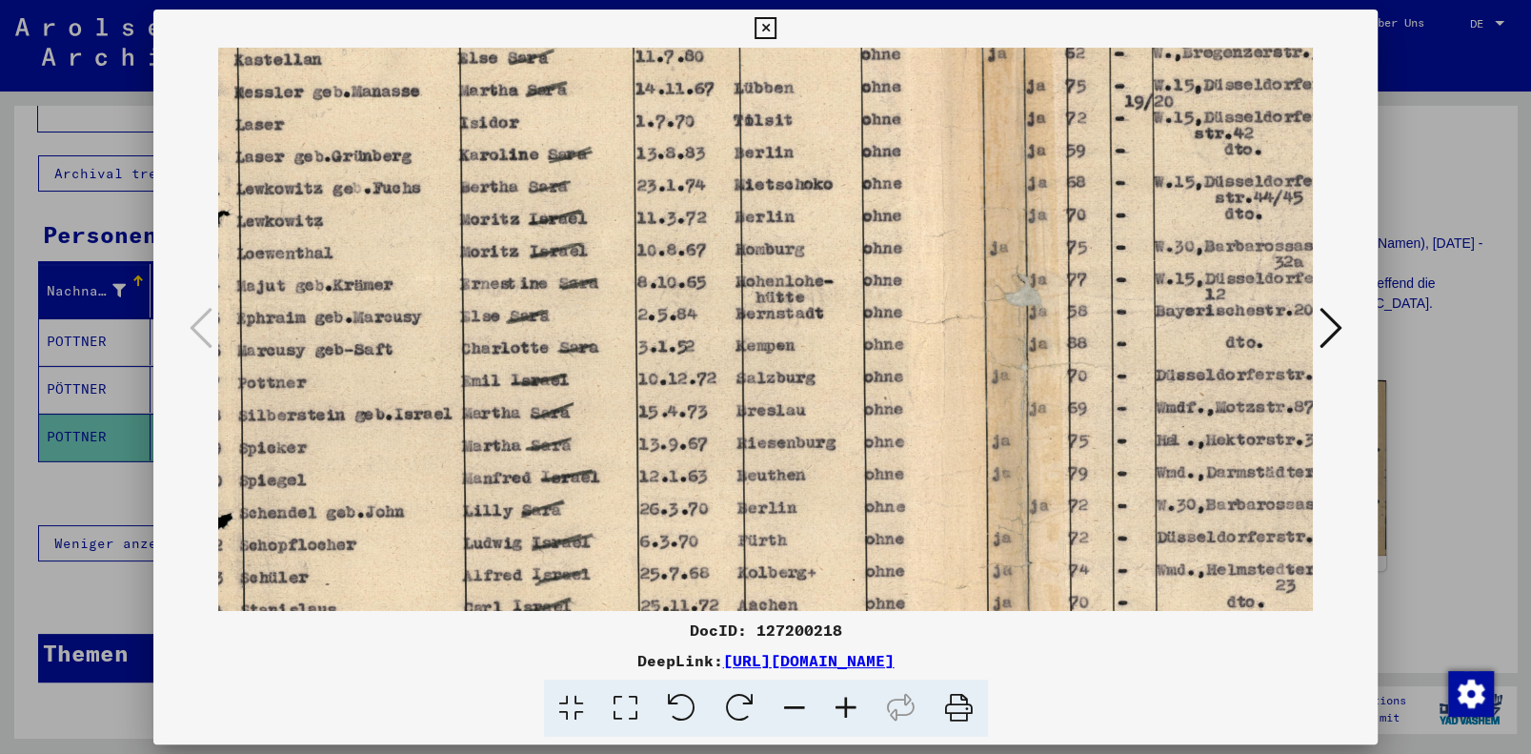
drag, startPoint x: 905, startPoint y: 393, endPoint x: 874, endPoint y: 490, distance: 101.2
click at [874, 491] on img at bounding box center [934, 324] width 1560 height 1039
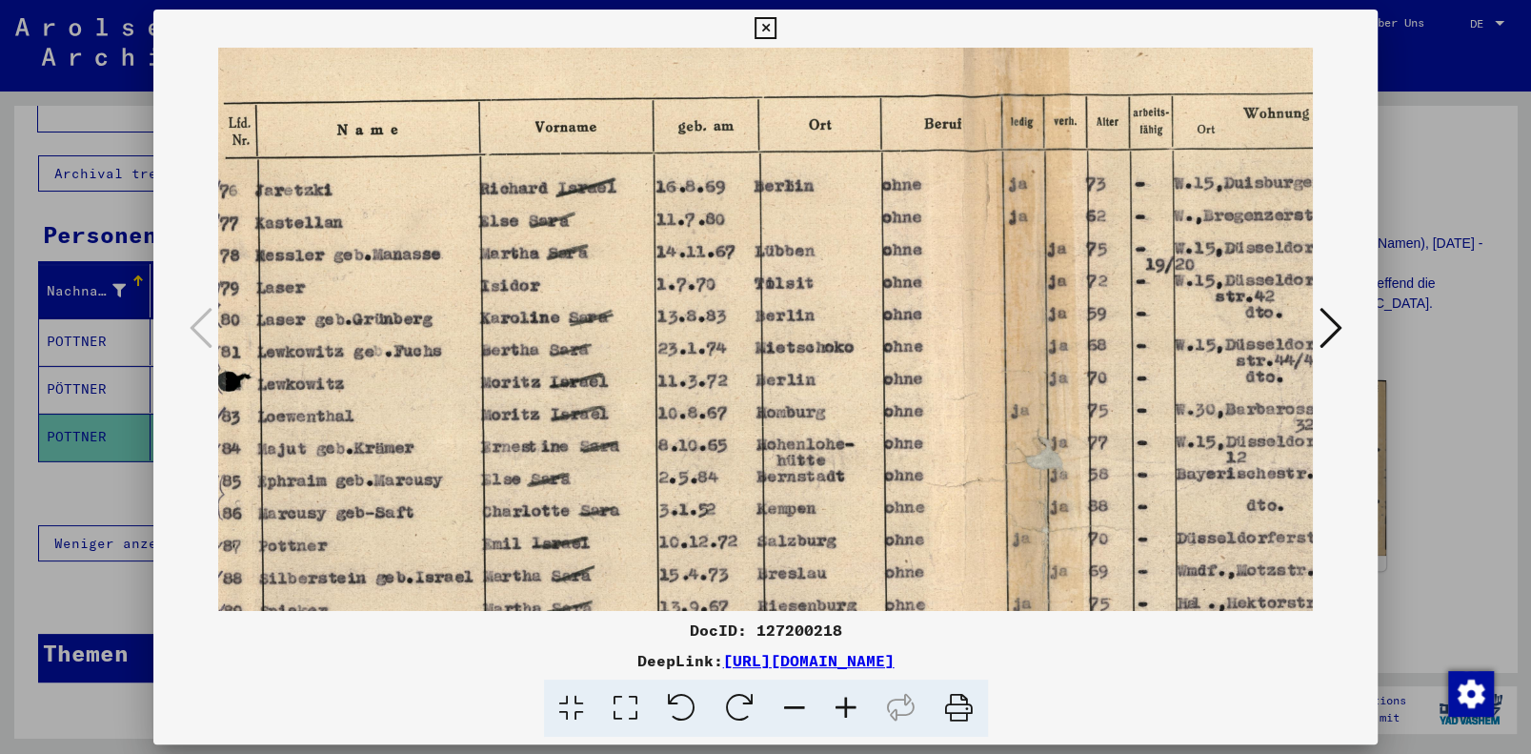
scroll to position [53, 42]
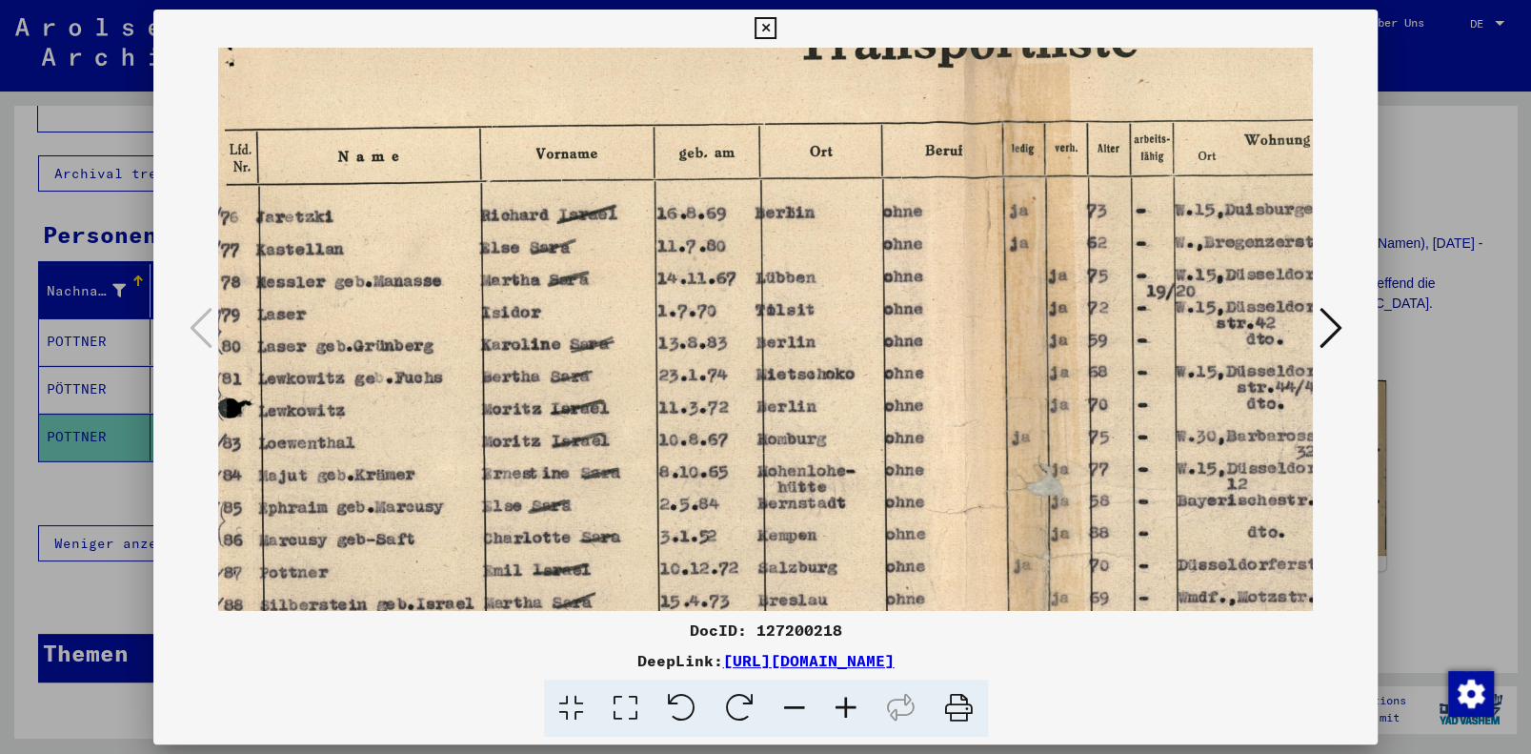
drag, startPoint x: 938, startPoint y: 364, endPoint x: 953, endPoint y: 520, distance: 156.9
click at [953, 520] on img at bounding box center [956, 513] width 1560 height 1039
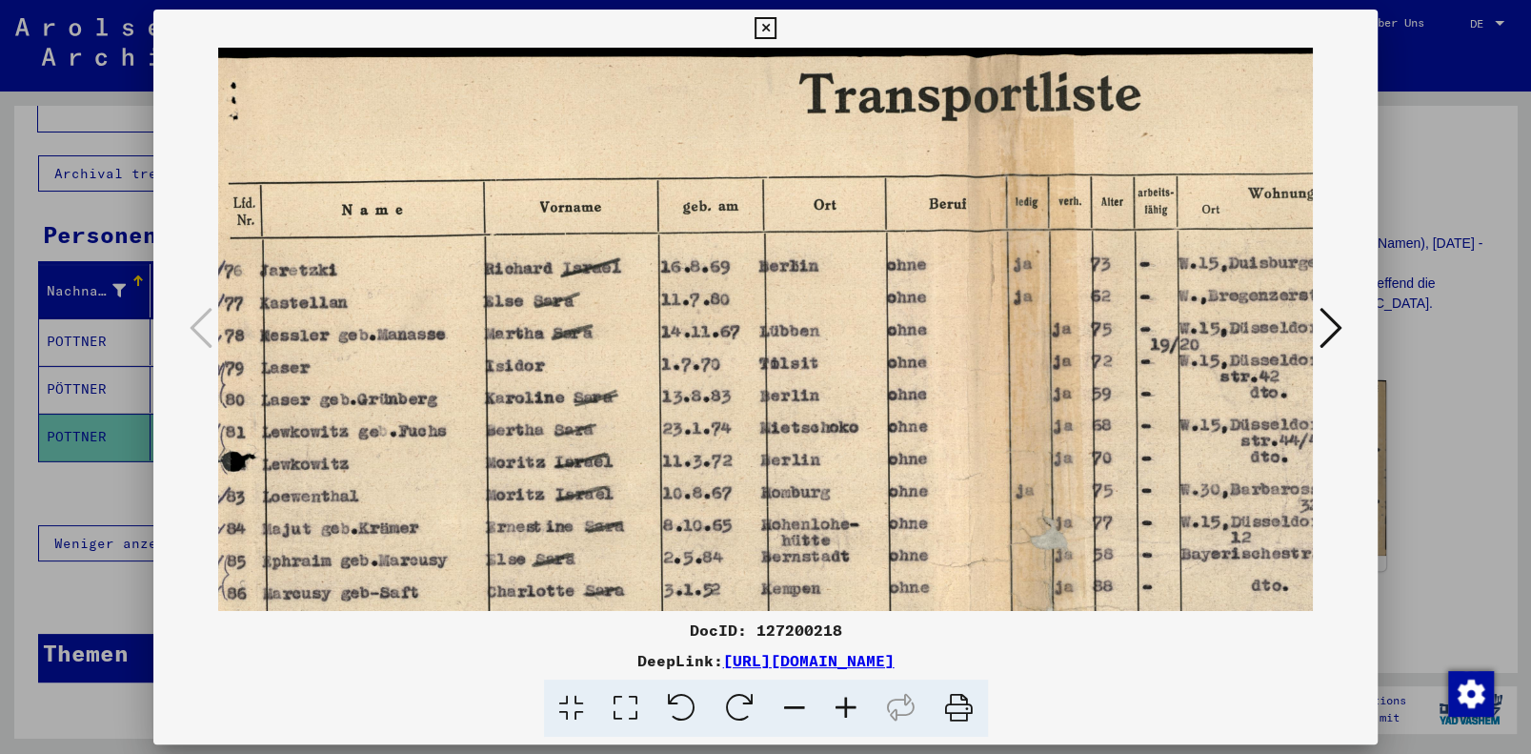
scroll to position [0, 34]
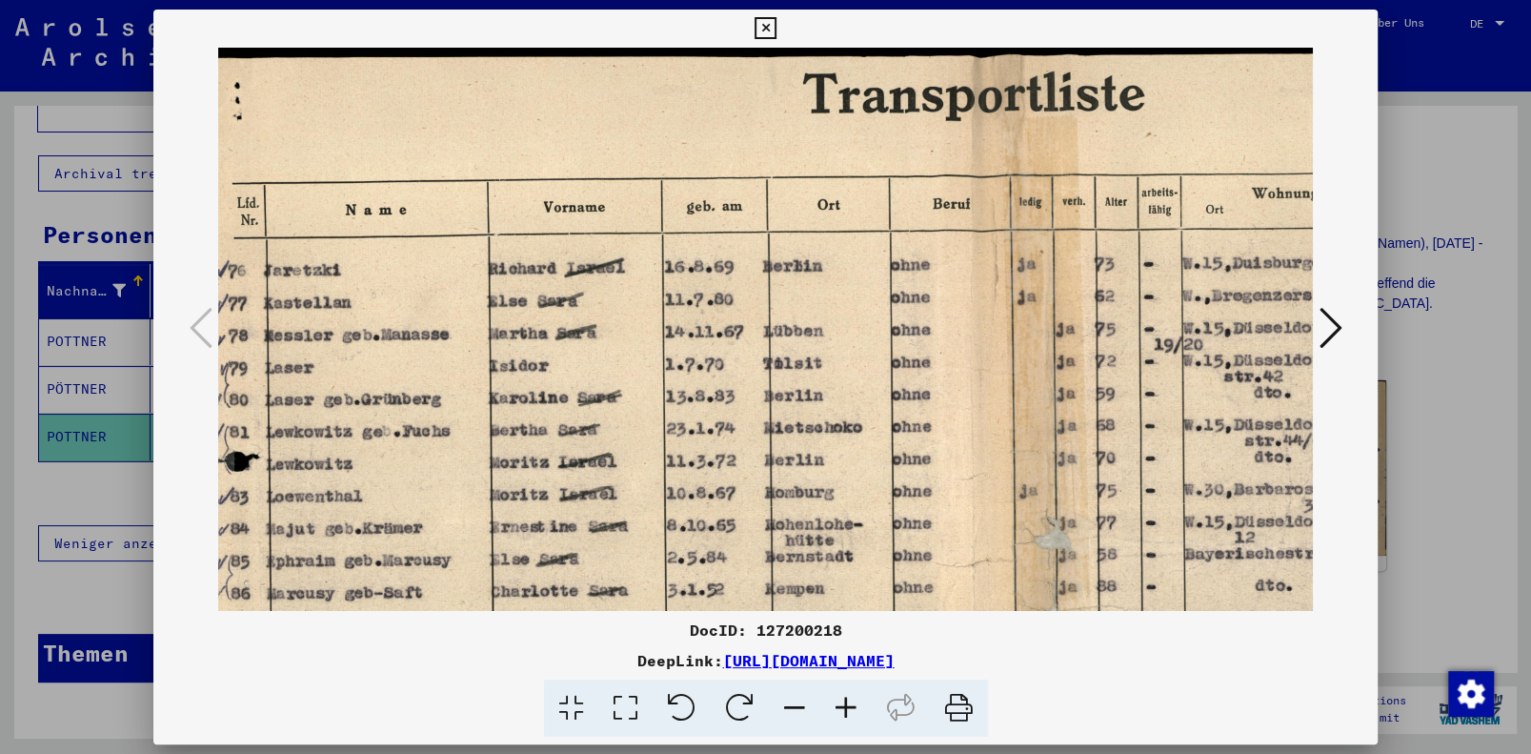
drag, startPoint x: 1005, startPoint y: 334, endPoint x: 1014, endPoint y: 442, distance: 108.0
click at [1014, 442] on img at bounding box center [964, 567] width 1560 height 1039
click at [772, 25] on icon at bounding box center [766, 28] width 22 height 23
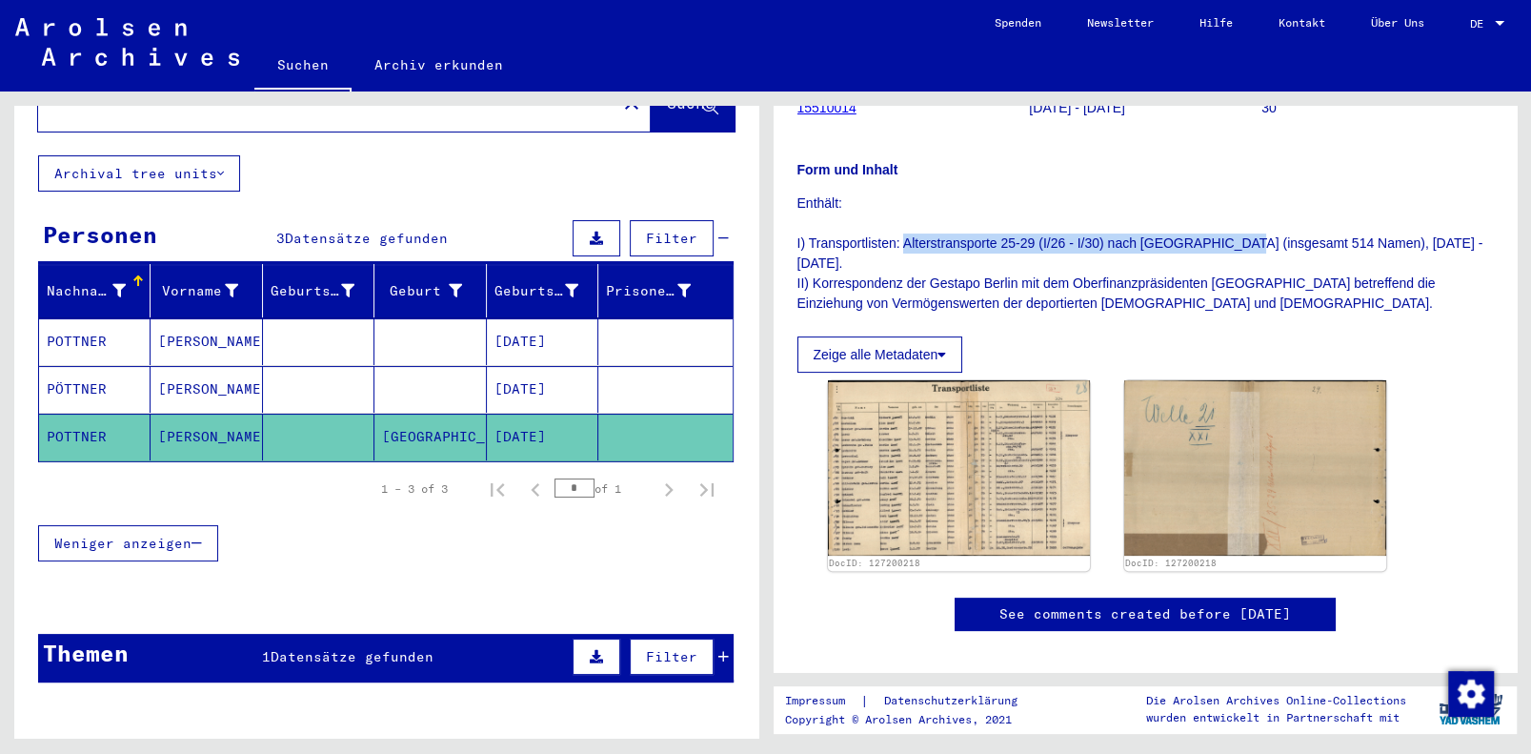
drag, startPoint x: 903, startPoint y: 240, endPoint x: 1230, endPoint y: 240, distance: 326.8
click at [1230, 240] on p "Enthält: I) Transportlisten: Alterstransporte 25-29 (I/26 - I/30) nach [GEOGRAP…" at bounding box center [1145, 253] width 696 height 120
drag, startPoint x: 1230, startPoint y: 240, endPoint x: 1197, endPoint y: 237, distance: 33.5
copy p "Alterstransporte 25-29 (I/26 - I/30) nach [GEOGRAPHIC_DATA]"
